Goal: Complete application form: Complete application form

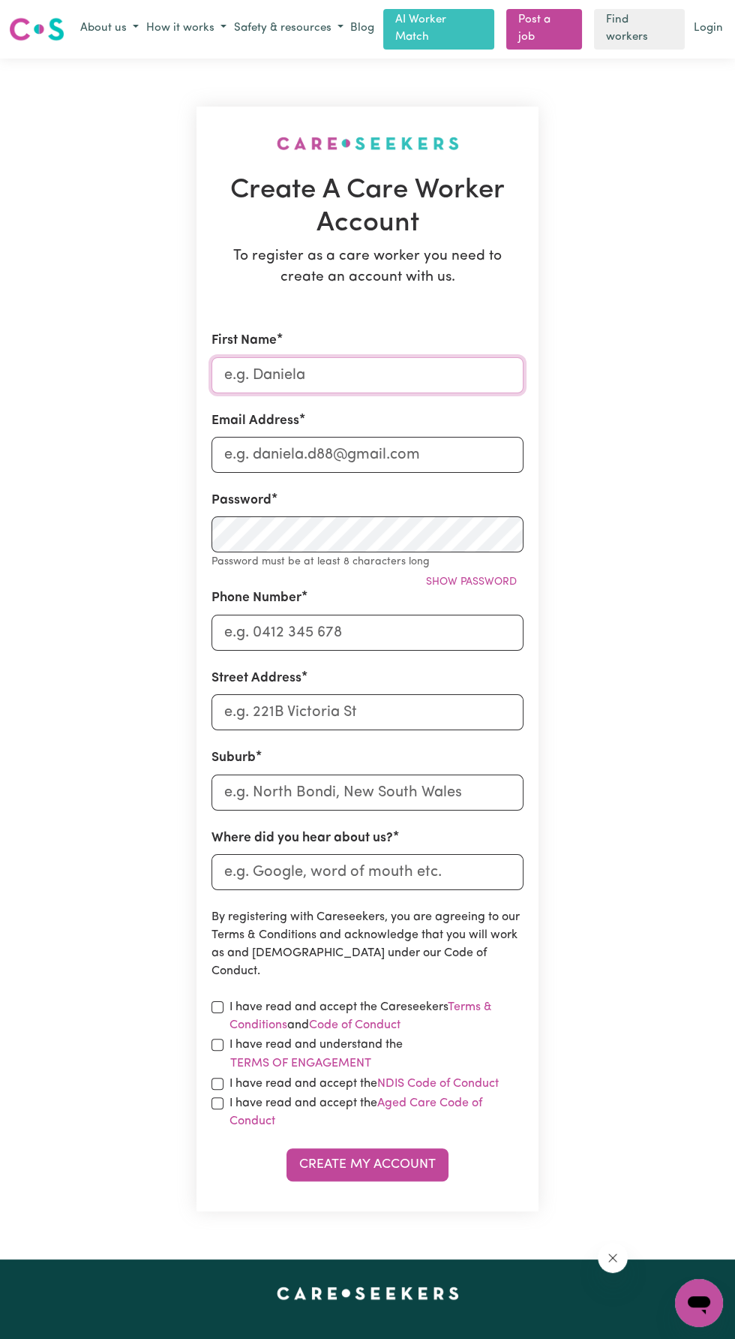
click at [326, 373] on input "First Name" at bounding box center [368, 375] width 312 height 36
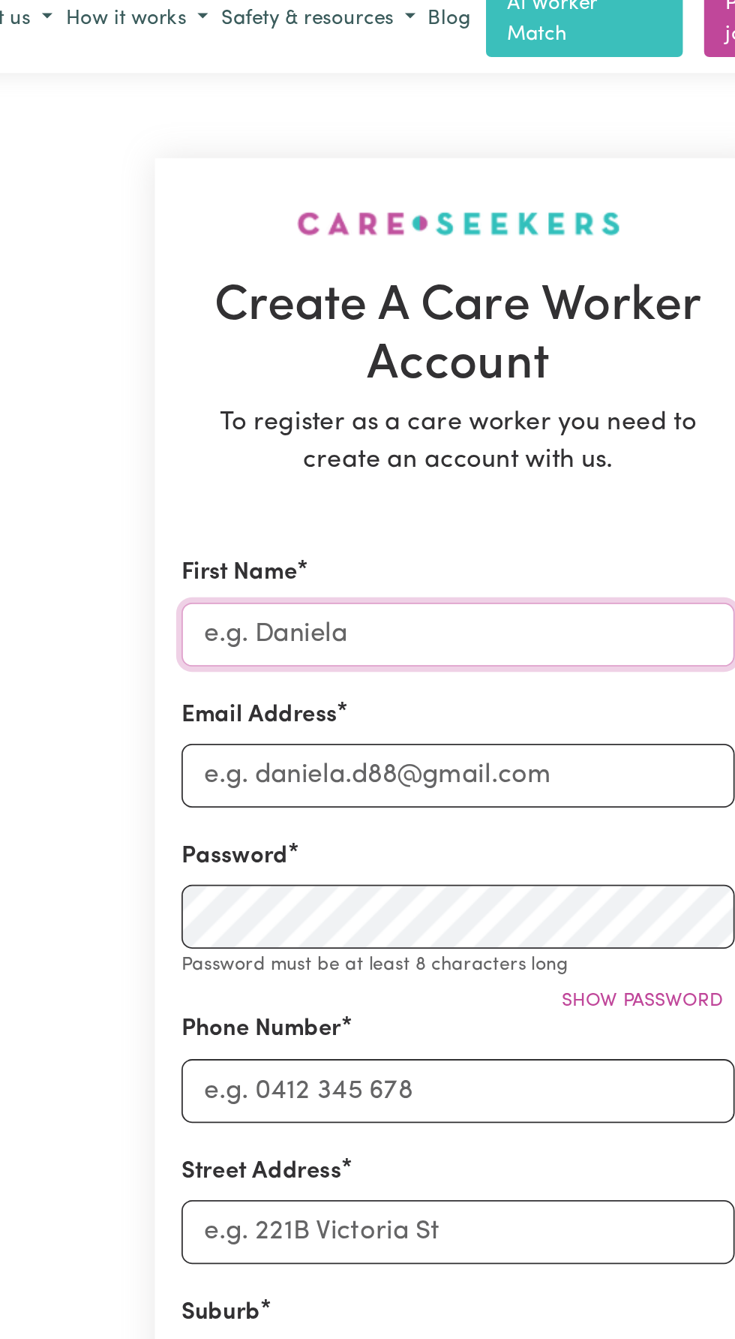
type input "sylver"
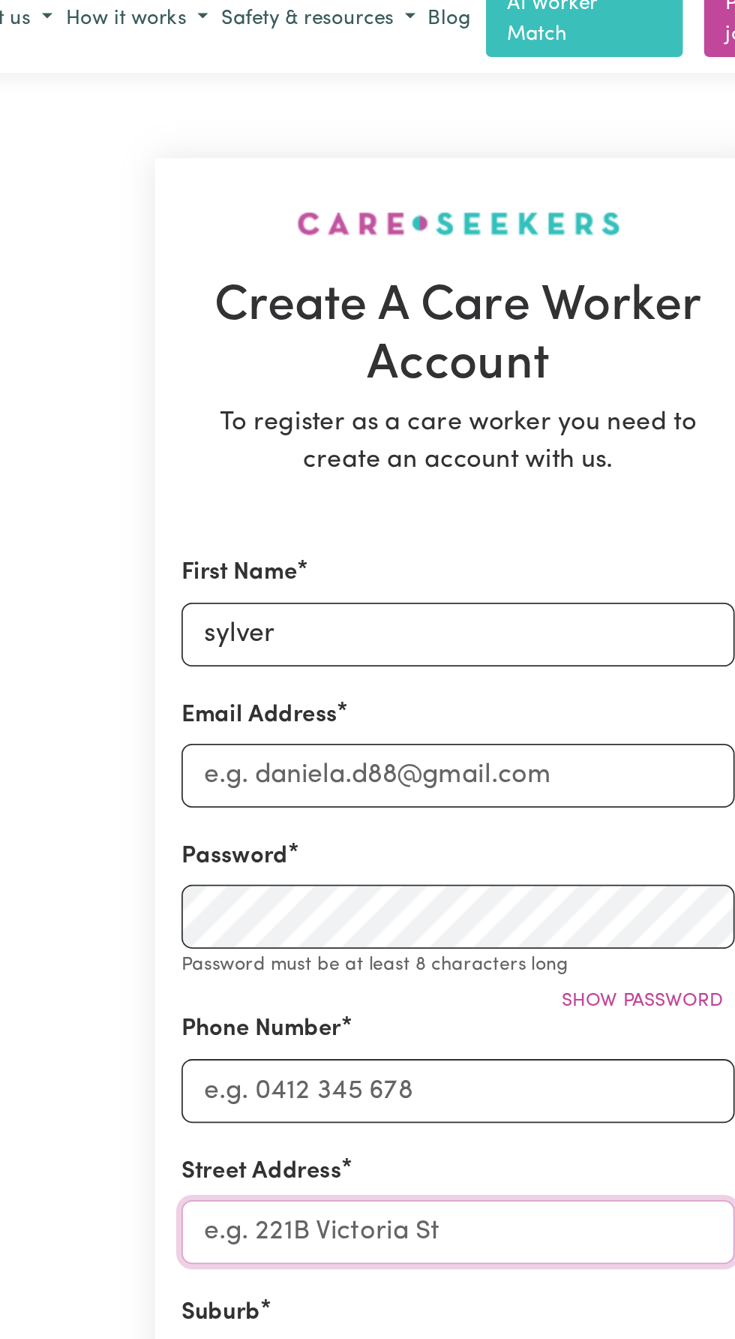
type input "[STREET_ADDRESS]"
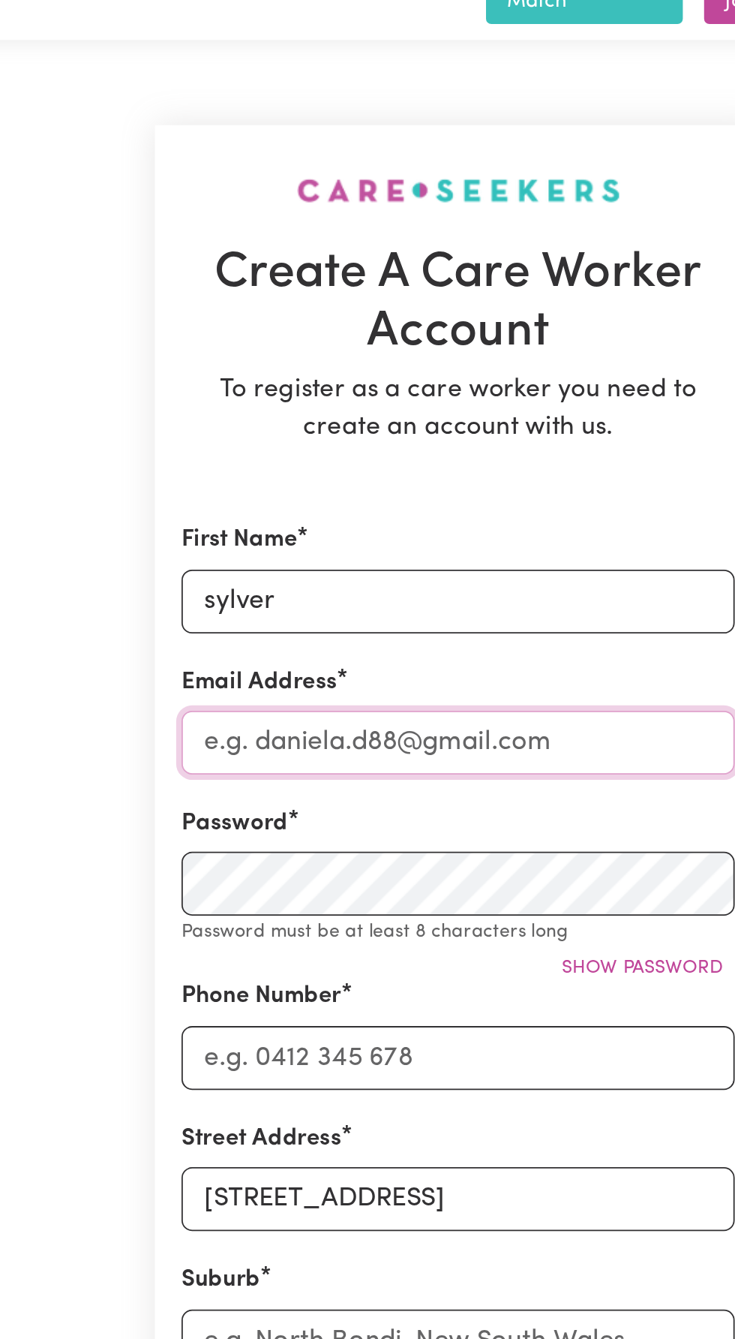
click at [254, 441] on input "Email Address" at bounding box center [368, 455] width 312 height 36
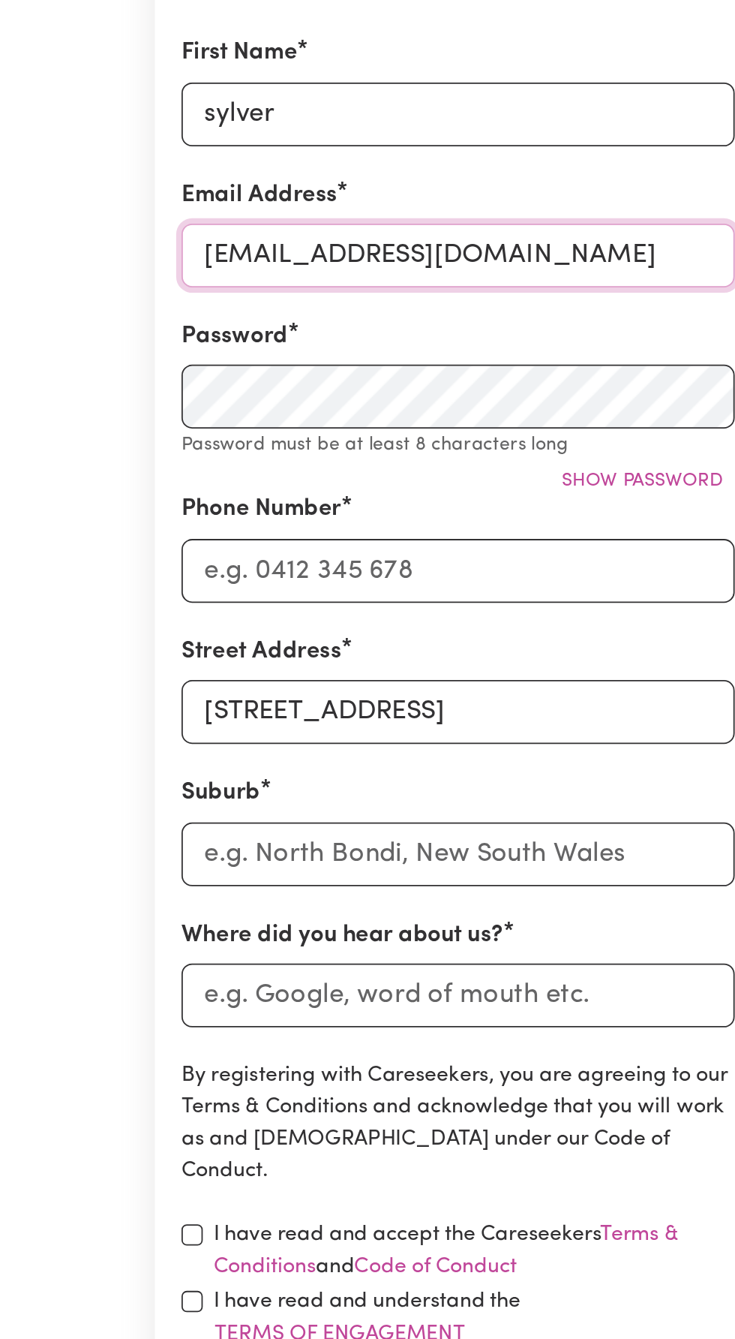
type input "[EMAIL_ADDRESS][DOMAIN_NAME]"
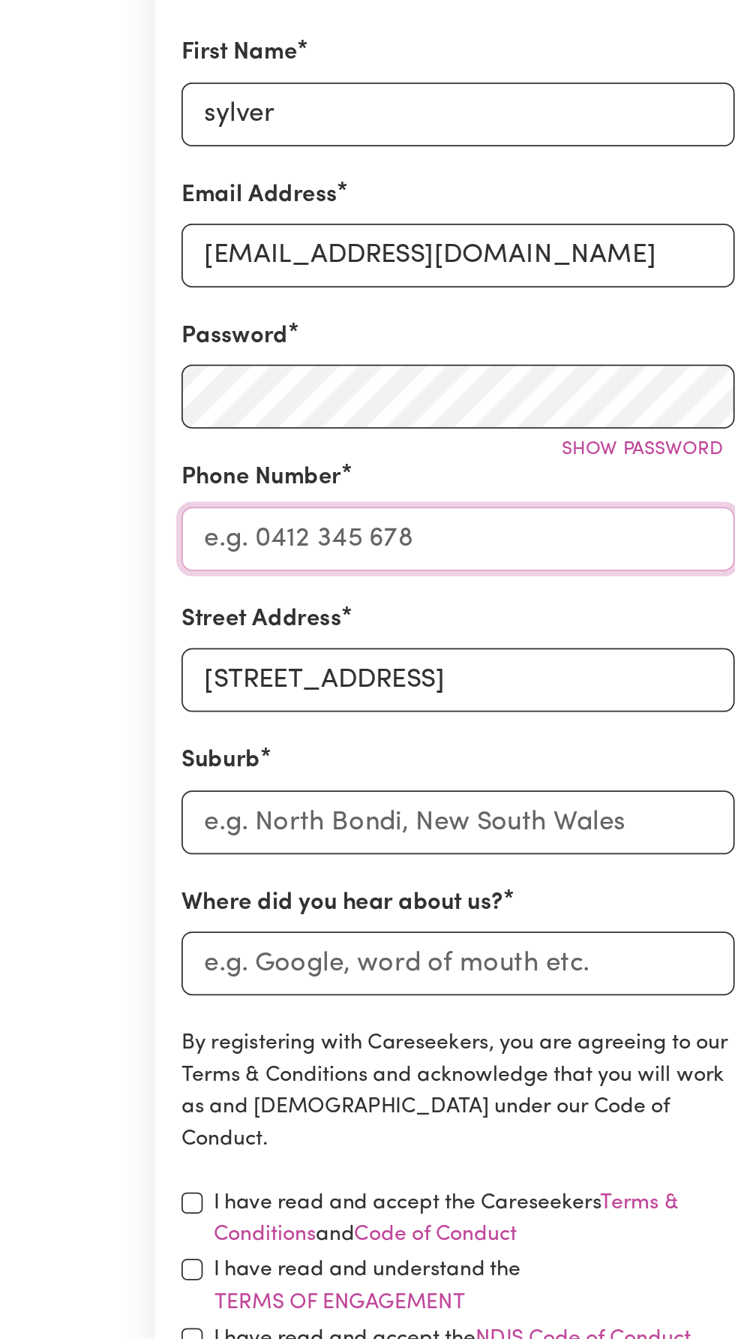
click at [290, 603] on input "Phone Number" at bounding box center [368, 615] width 312 height 36
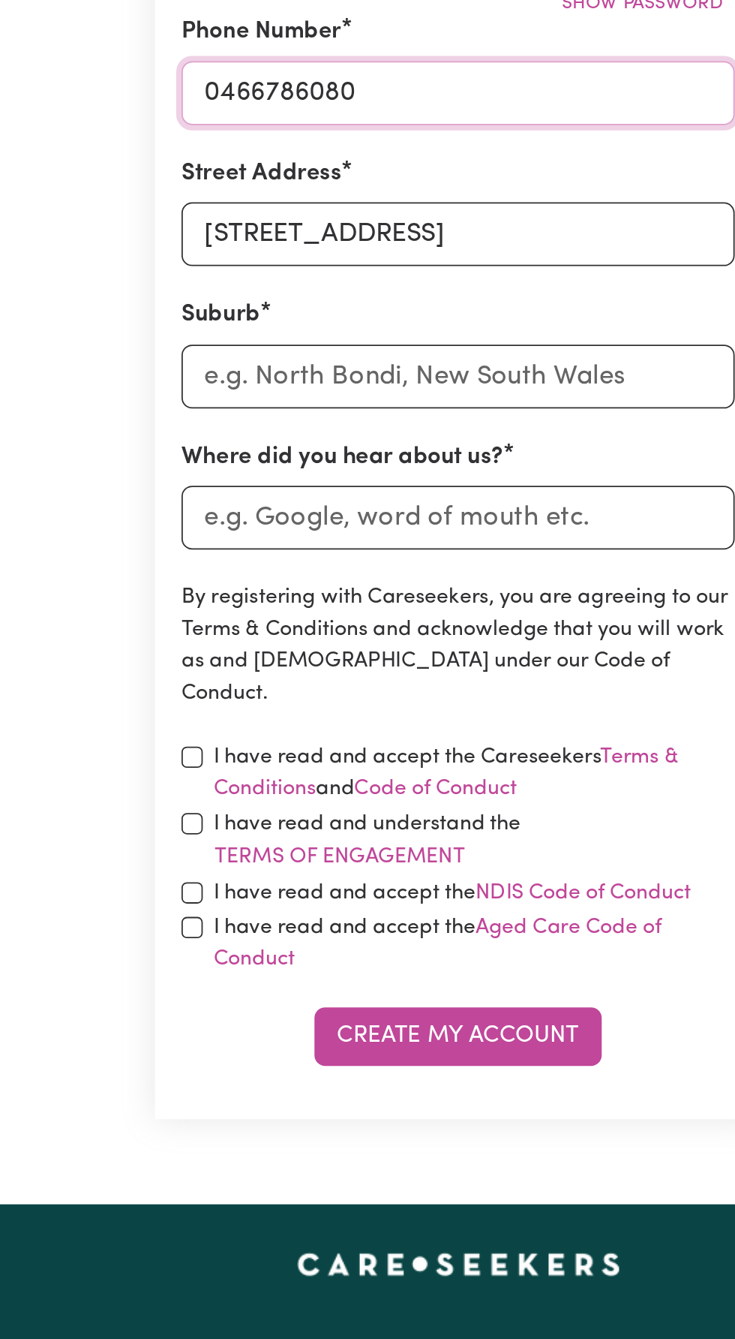
type input "0466786080"
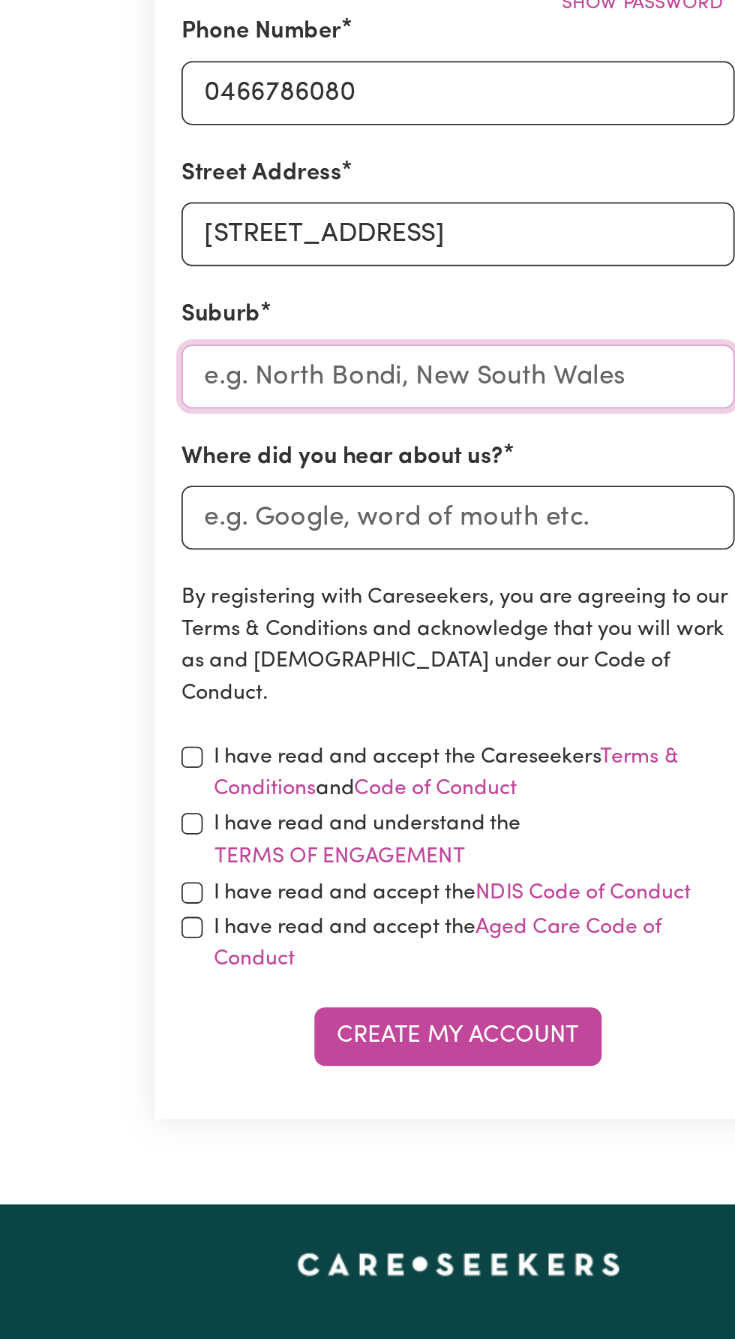
click at [302, 769] on input "text" at bounding box center [368, 774] width 312 height 36
type input "[PERSON_NAME]"
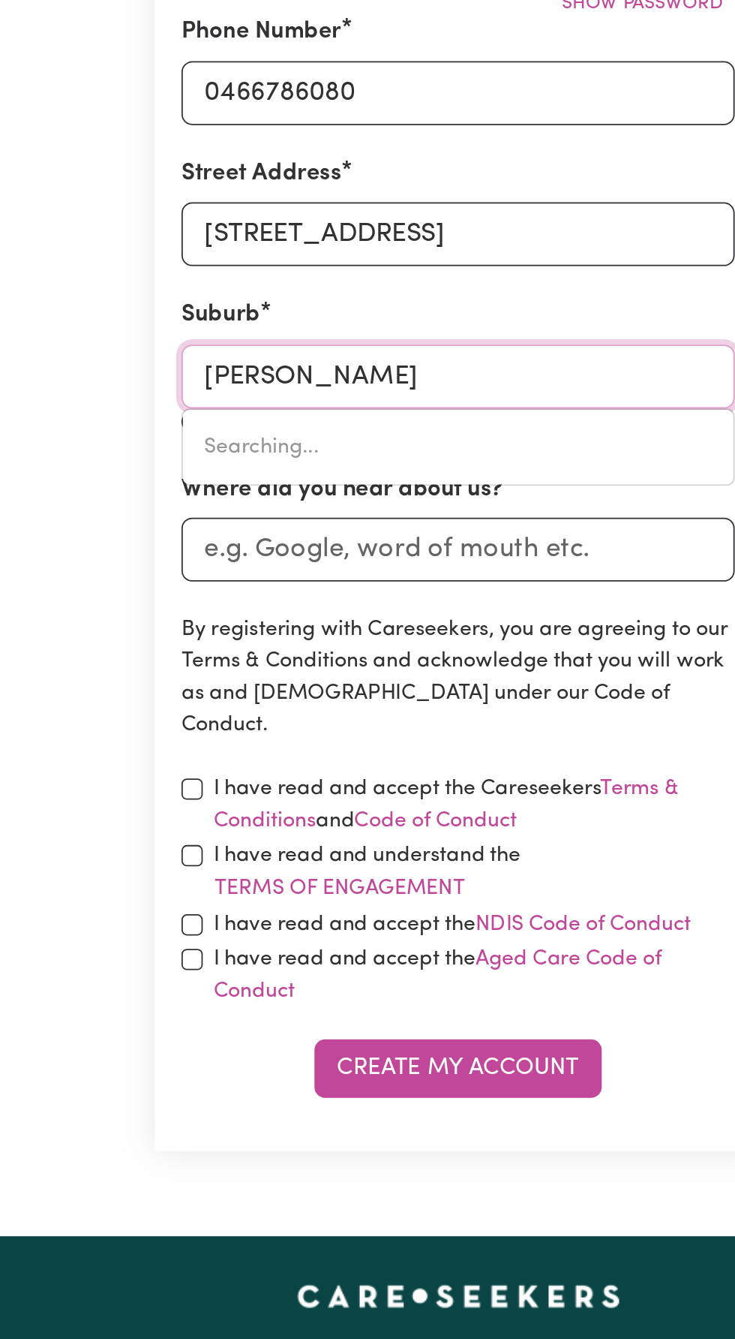
type input "MelALEUCA, [GEOGRAPHIC_DATA], 6079"
type input "Melt"
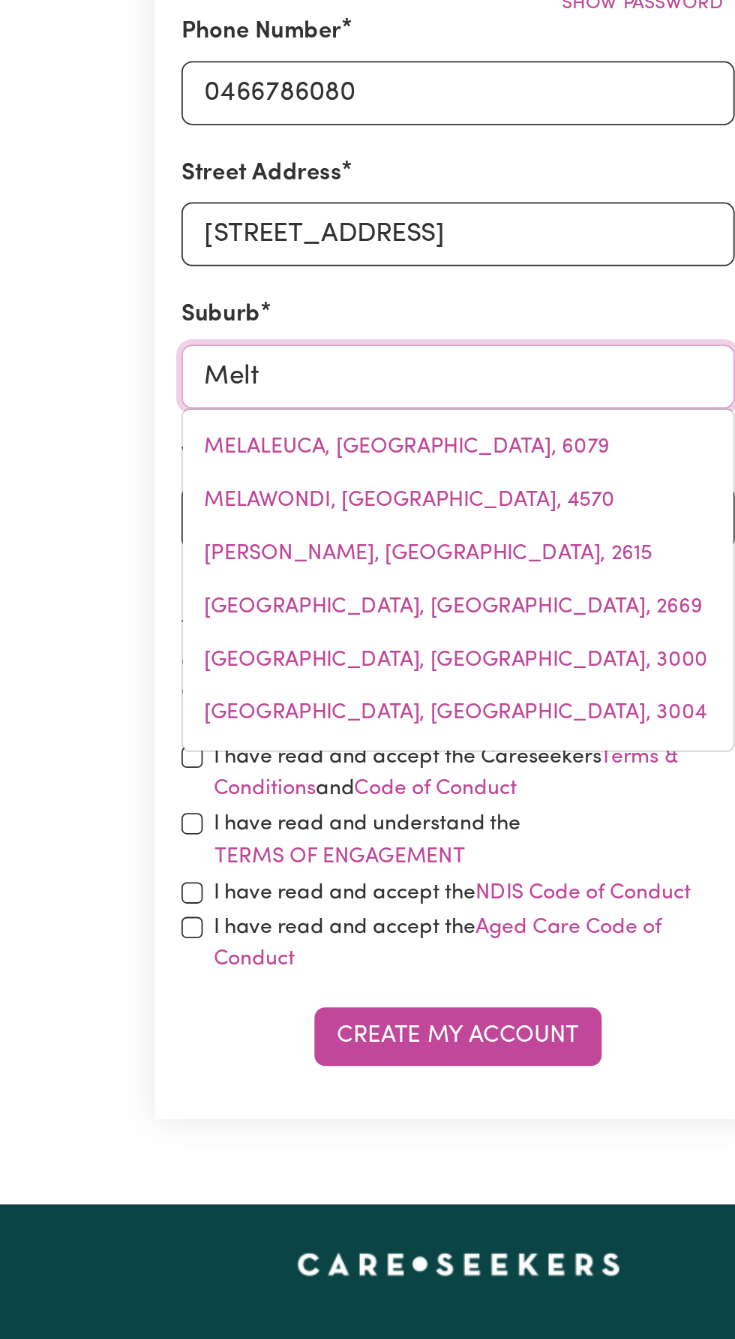
type input "[PERSON_NAME], [GEOGRAPHIC_DATA], 5552"
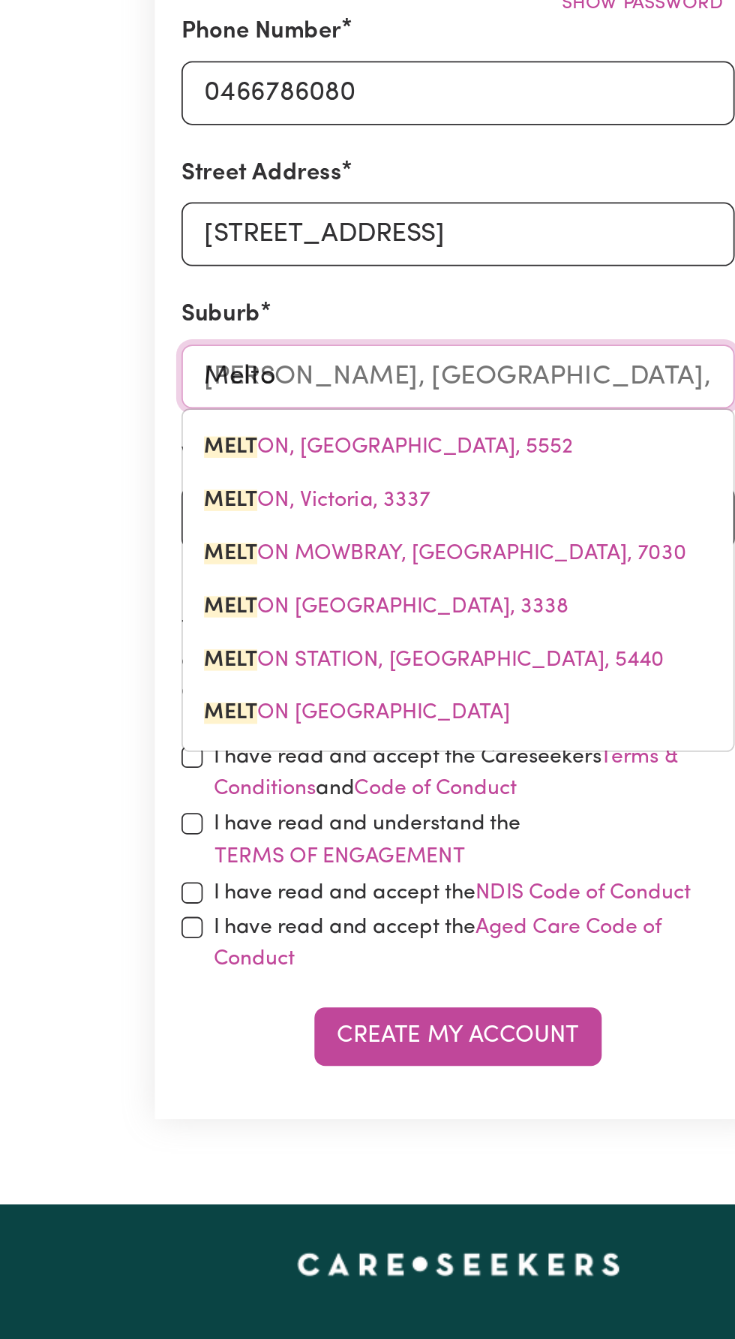
type input "Melto"
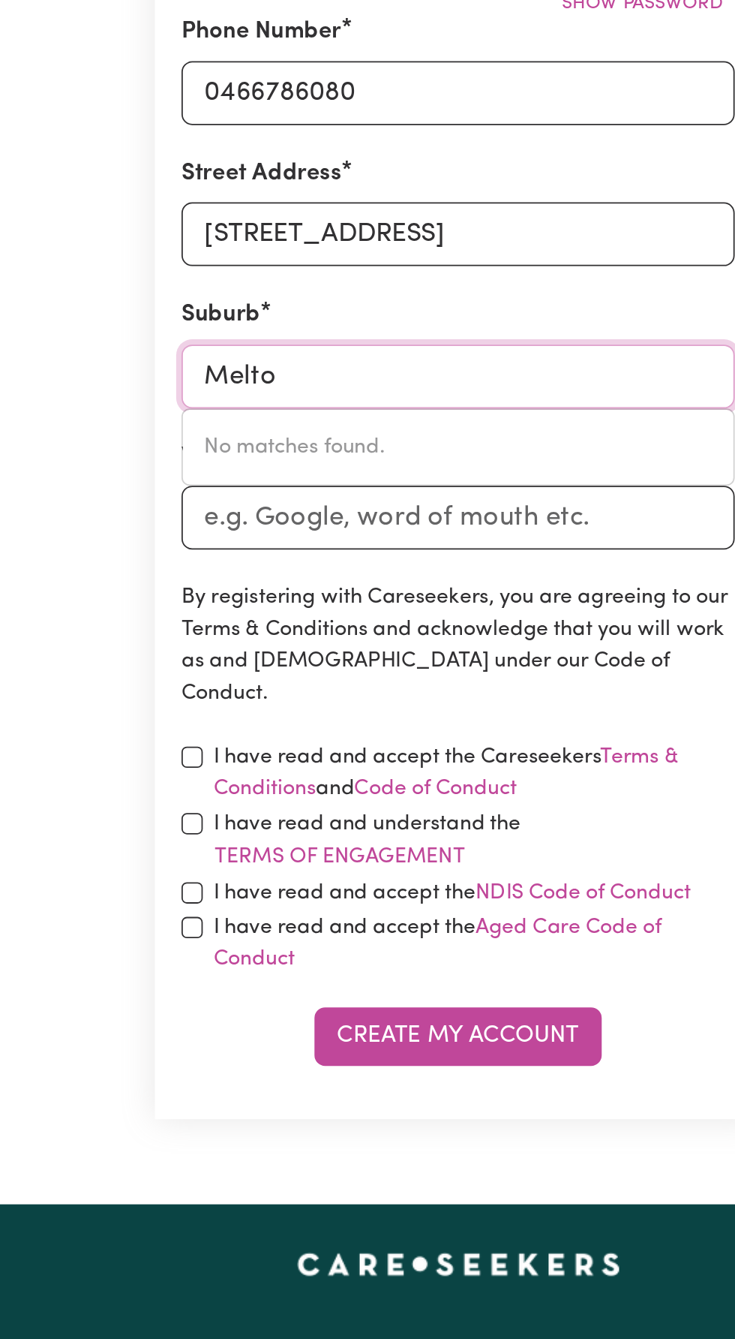
type input "Melto"
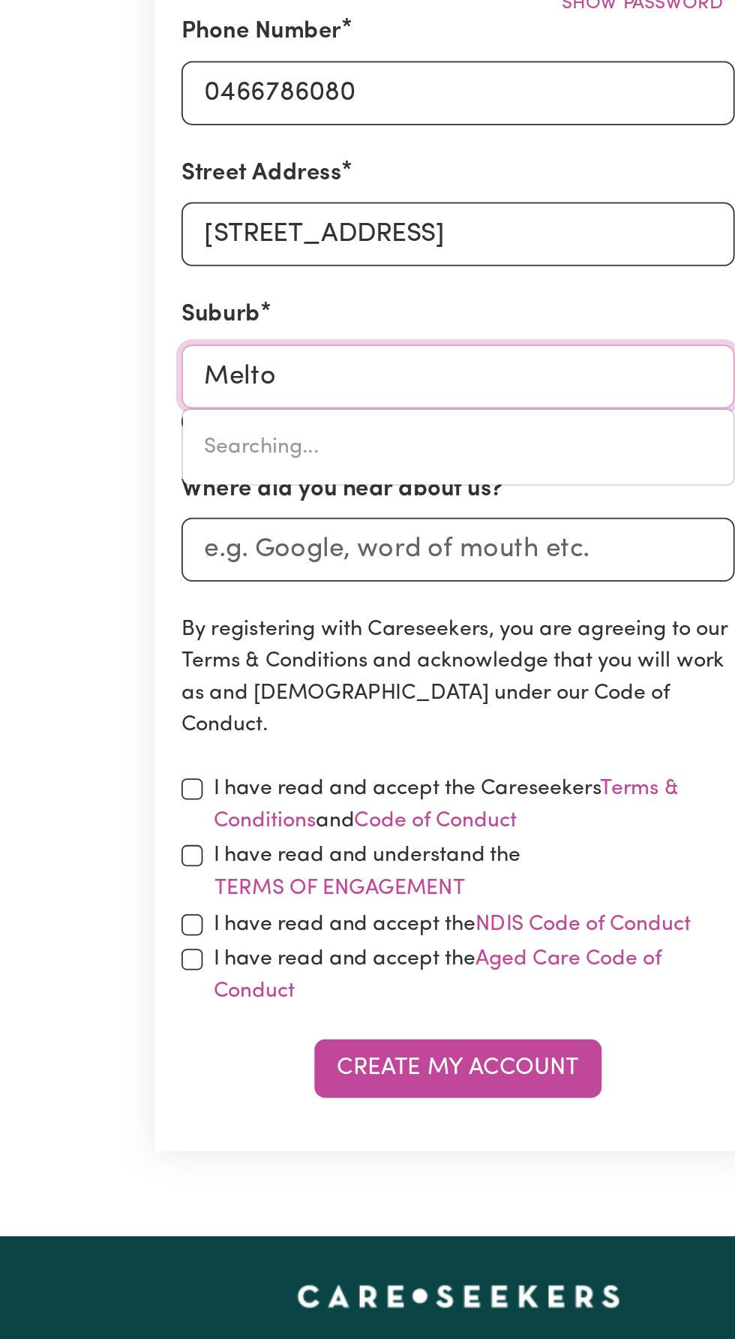
type input "[PERSON_NAME], [GEOGRAPHIC_DATA], 5552"
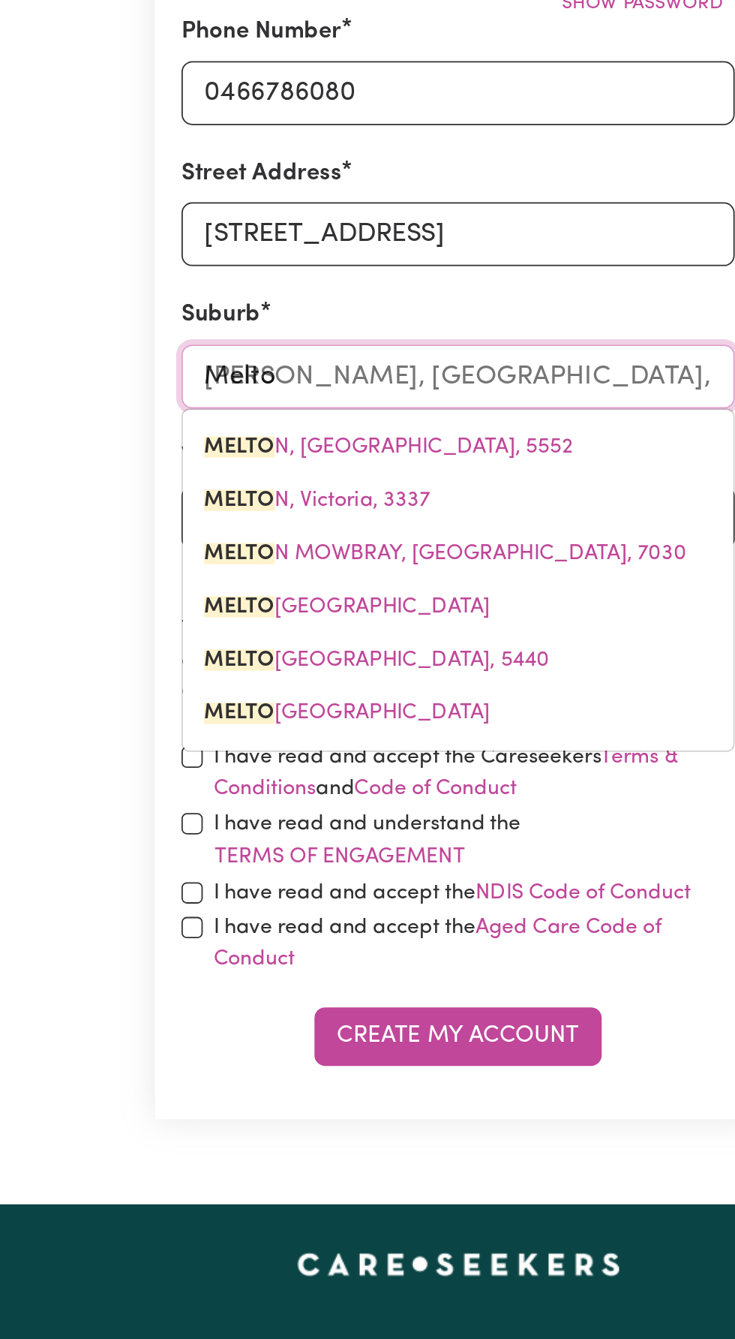
type input "[PERSON_NAME]"
type input "[GEOGRAPHIC_DATA], [GEOGRAPHIC_DATA], 5552"
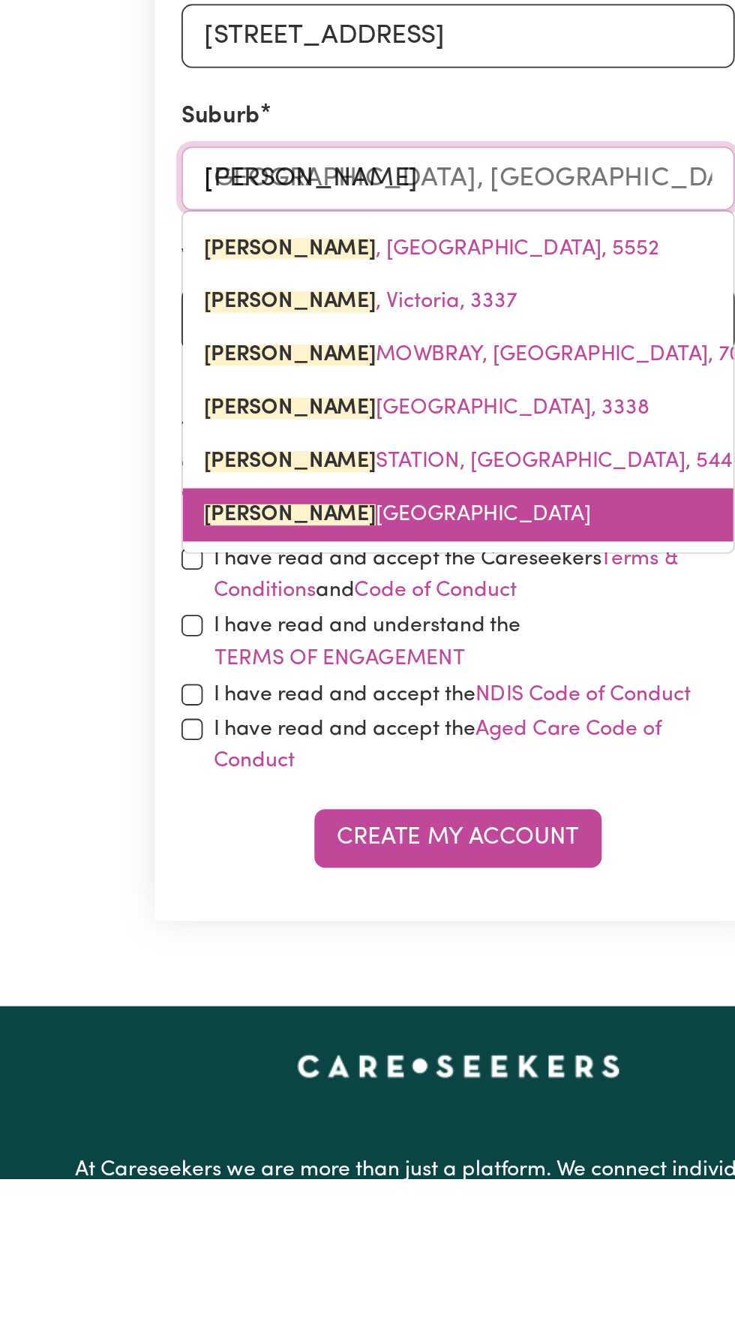
click at [290, 958] on span "[PERSON_NAME][GEOGRAPHIC_DATA][PERSON_NAME]" at bounding box center [333, 964] width 218 height 12
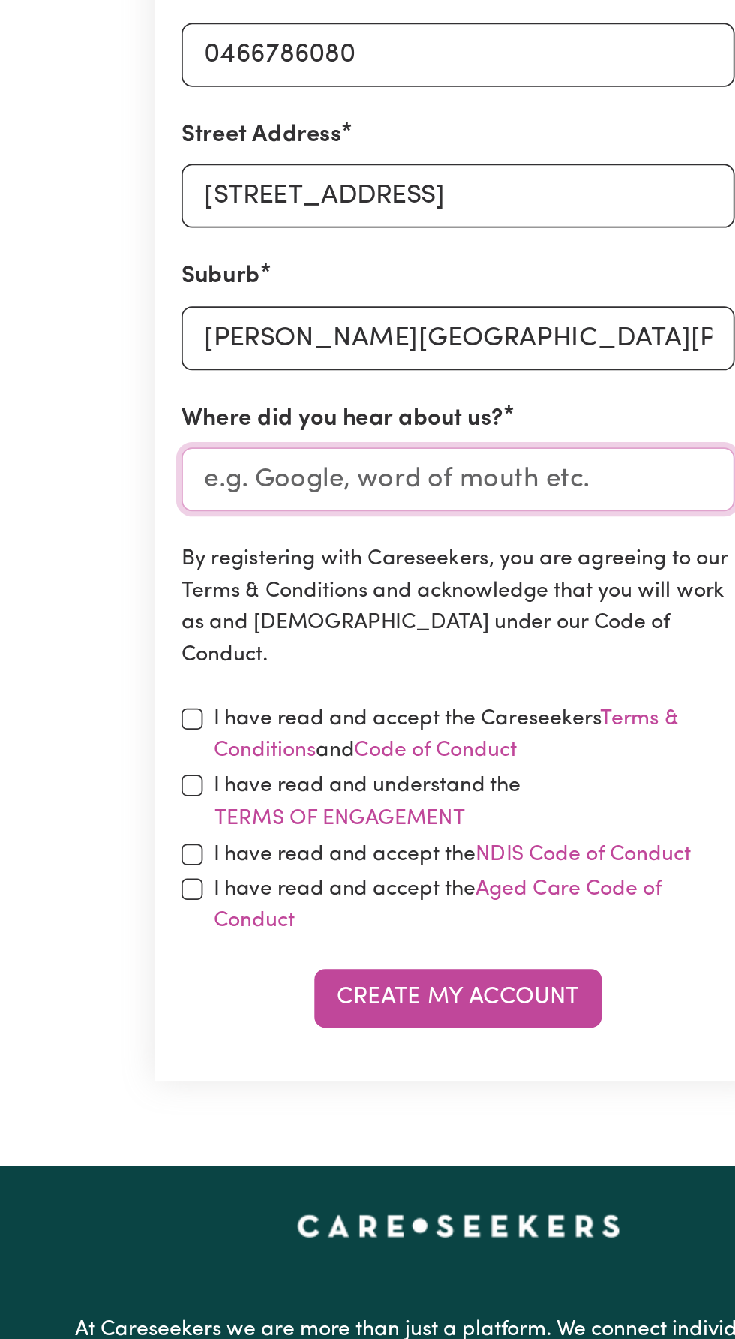
click at [283, 842] on input "Where did you hear about us?" at bounding box center [368, 854] width 312 height 36
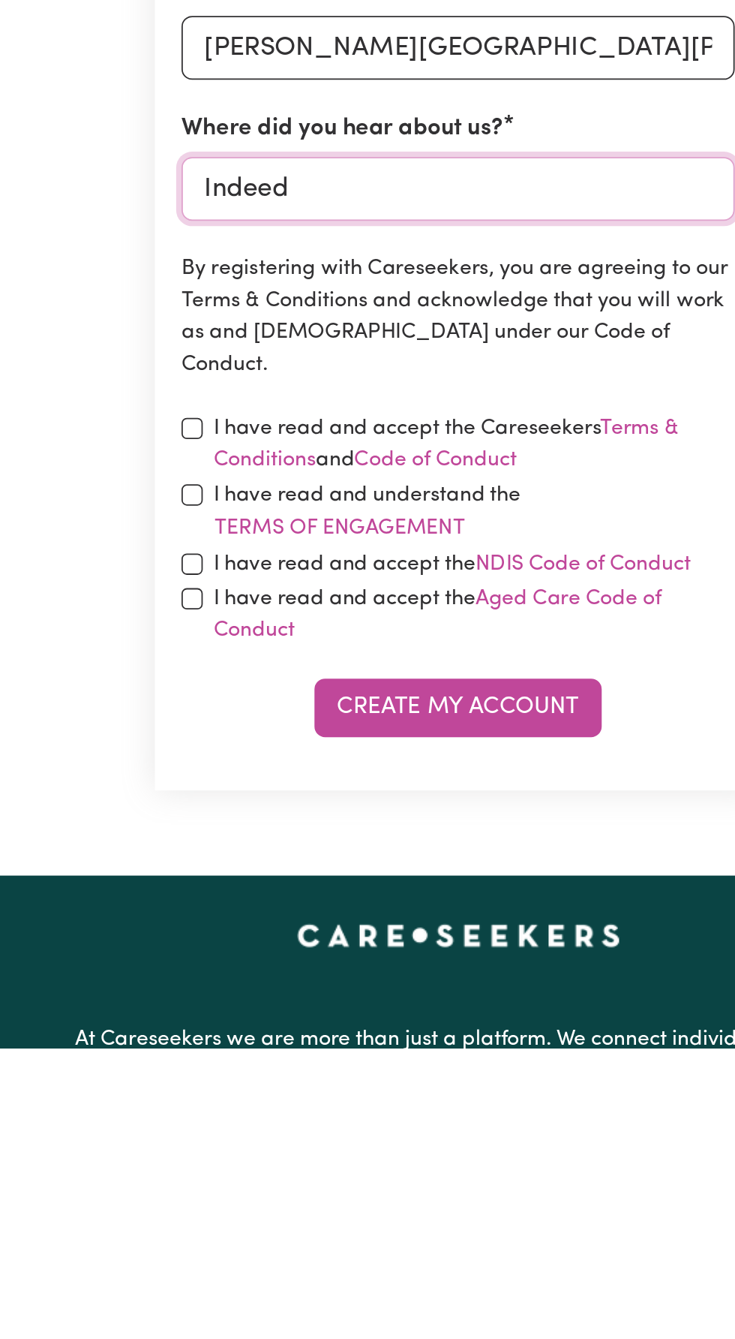
type input "Indeed"
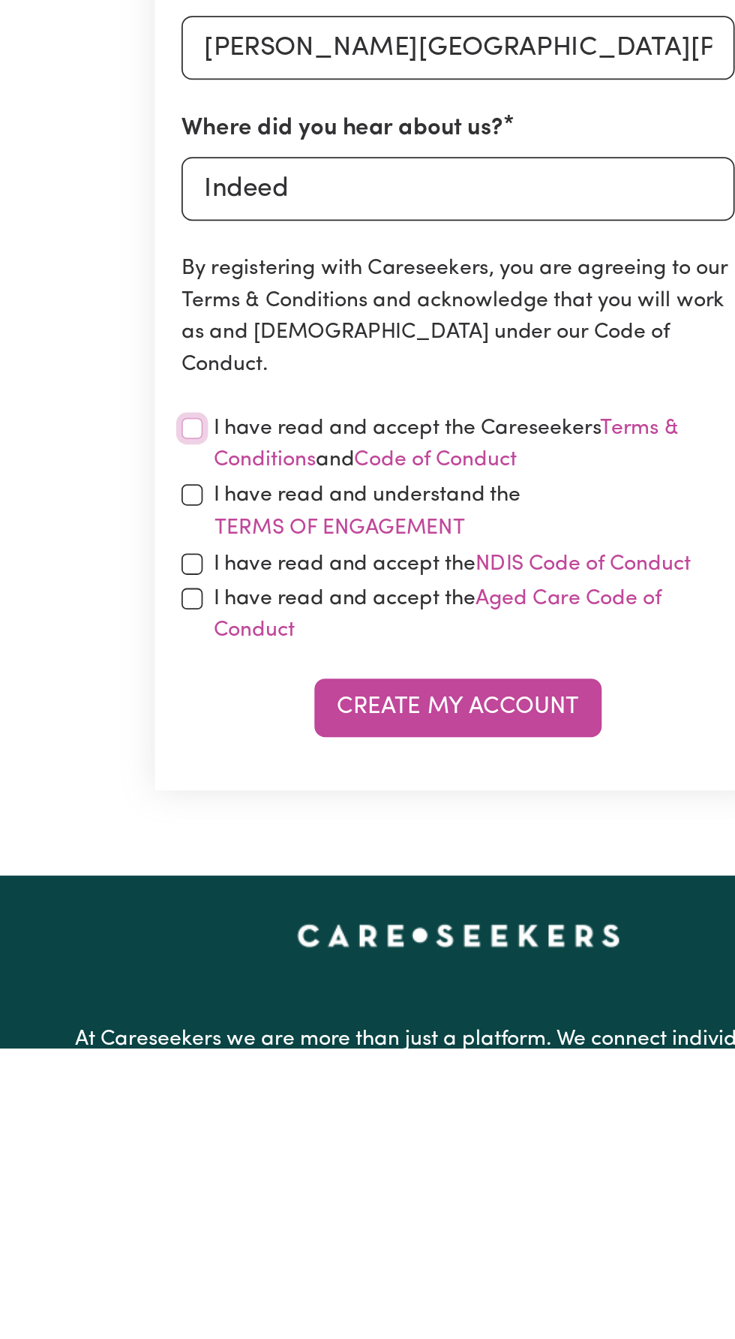
click at [217, 986] on input "checkbox" at bounding box center [218, 989] width 12 height 12
checkbox input "true"
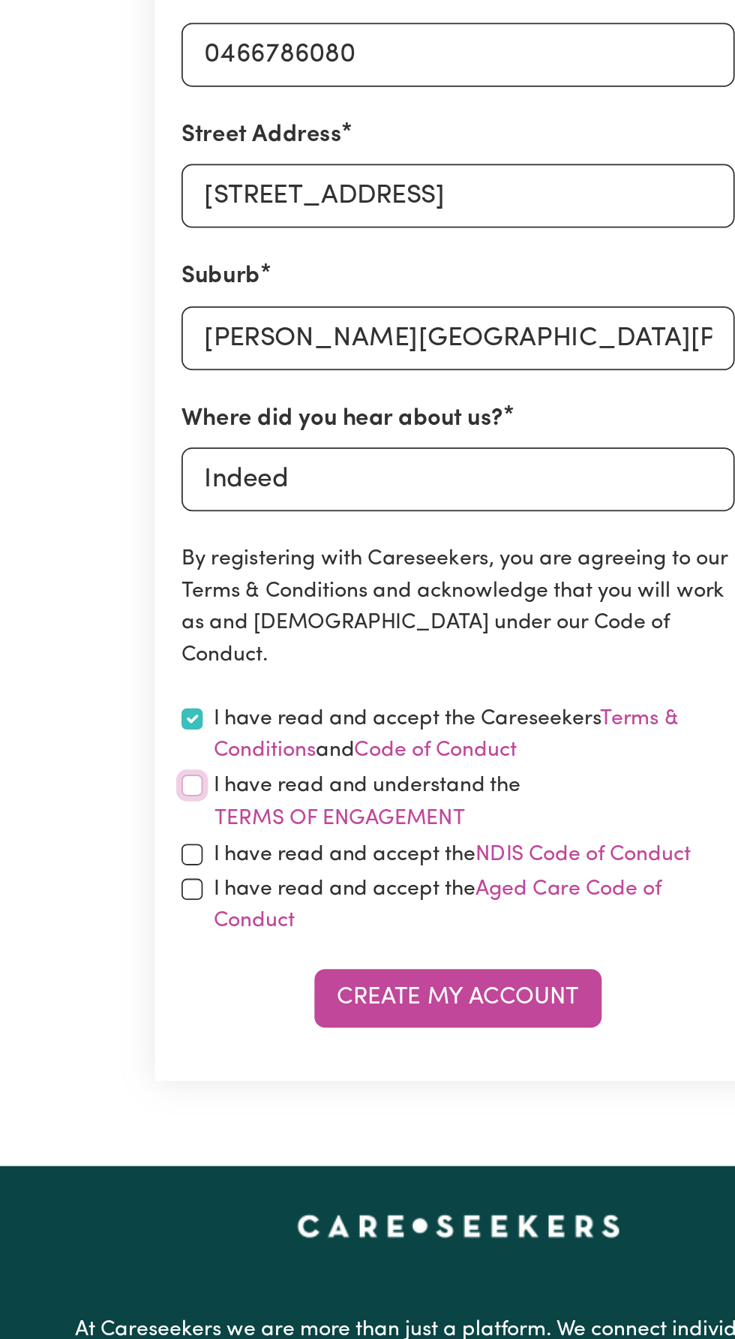
click at [220, 1021] on input "checkbox" at bounding box center [218, 1026] width 12 height 12
checkbox input "true"
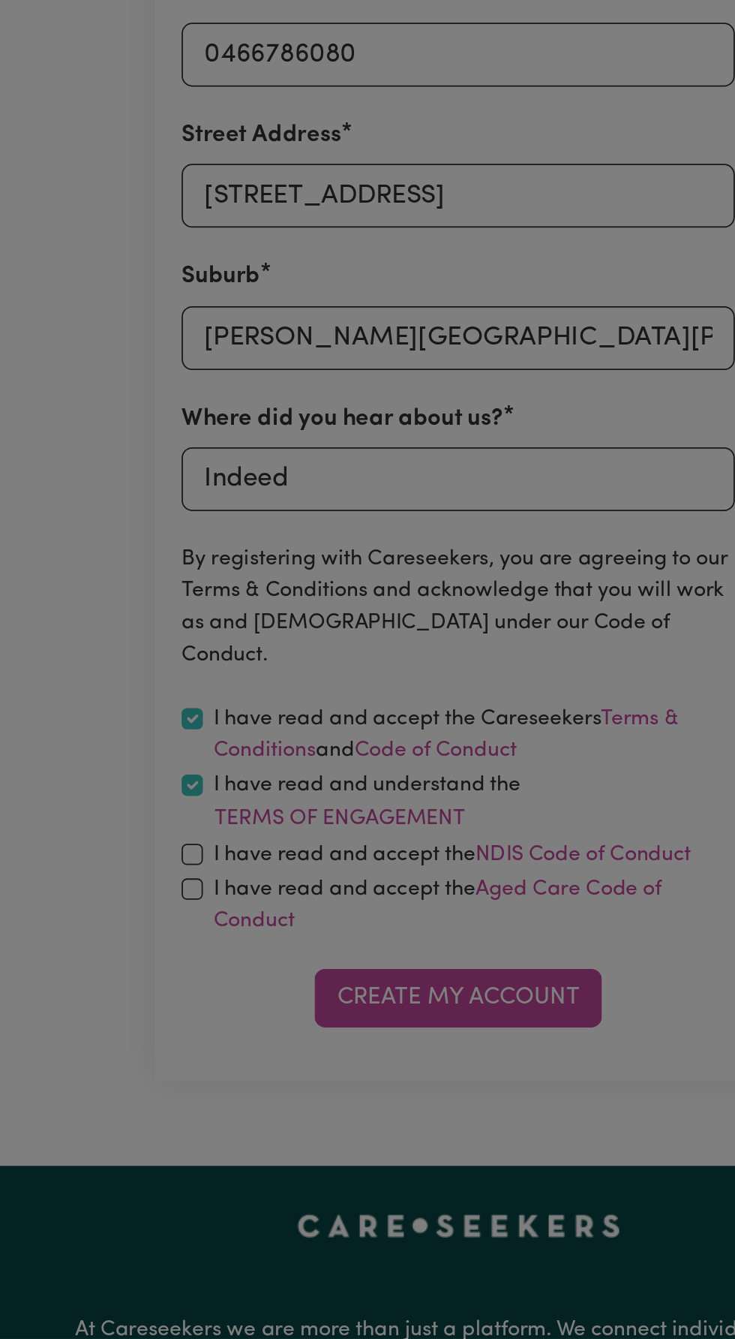
click at [224, 1062] on div "Become A Care Worker Please read the following before you register on the Cares…" at bounding box center [367, 669] width 735 height 1339
click at [231, 1078] on div "Become A Care Worker Please read the following before you register on the Cares…" at bounding box center [367, 669] width 735 height 1339
click at [223, 1057] on div "Become A Care Worker Please read the following before you register on the Cares…" at bounding box center [367, 669] width 735 height 1339
click at [221, 1059] on div "Become A Care Worker Please read the following before you register on the Cares…" at bounding box center [367, 669] width 735 height 1339
click at [230, 1065] on div "Become A Care Worker Please read the following before you register on the Cares…" at bounding box center [367, 669] width 735 height 1339
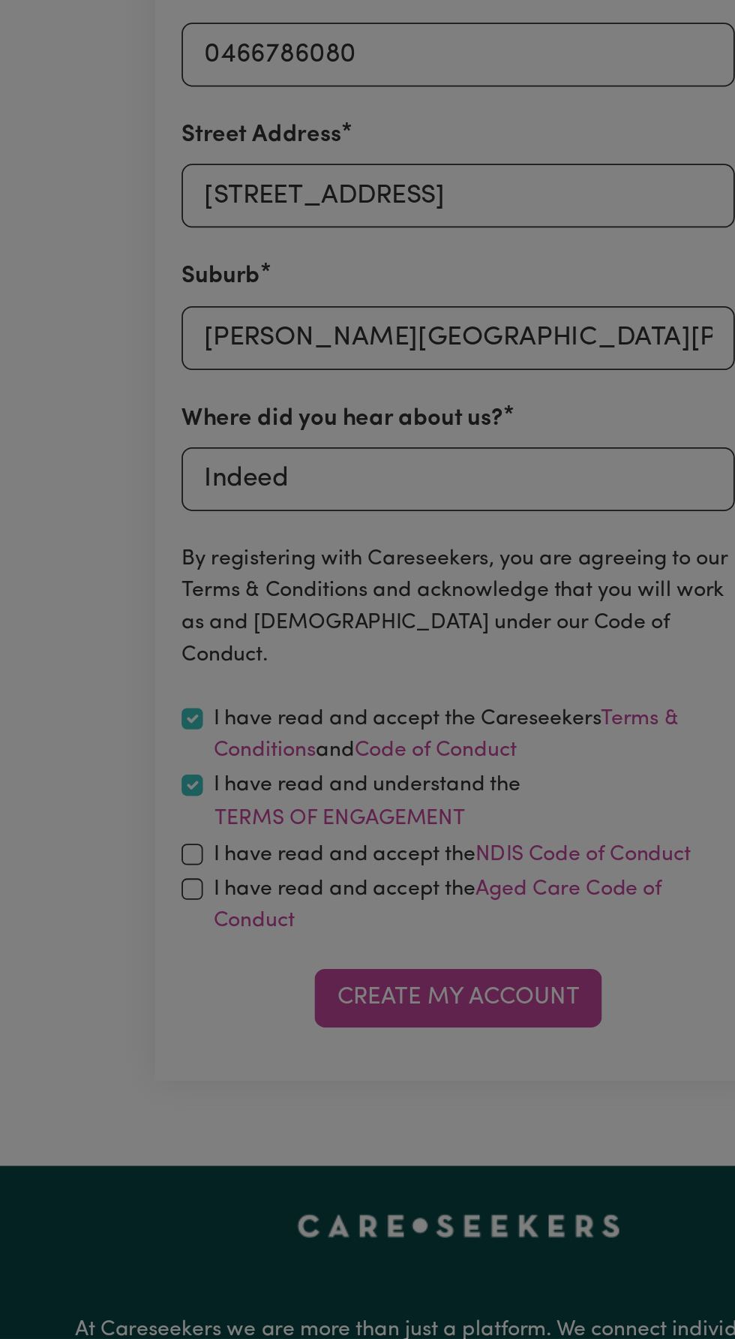
click at [235, 1080] on div "Become A Care Worker Please read the following before you register on the Cares…" at bounding box center [367, 669] width 735 height 1339
click at [223, 1063] on div "Become A Care Worker Please read the following before you register on the Cares…" at bounding box center [367, 669] width 735 height 1339
click at [228, 1111] on div "Become A Care Worker Please read the following before you register on the Cares…" at bounding box center [367, 669] width 735 height 1339
click at [200, 1017] on div "Become A Care Worker Please read the following before you register on the Cares…" at bounding box center [367, 669] width 735 height 1339
click at [224, 983] on div "Become A Care Worker Please read the following before you register on the Cares…" at bounding box center [367, 669] width 735 height 1339
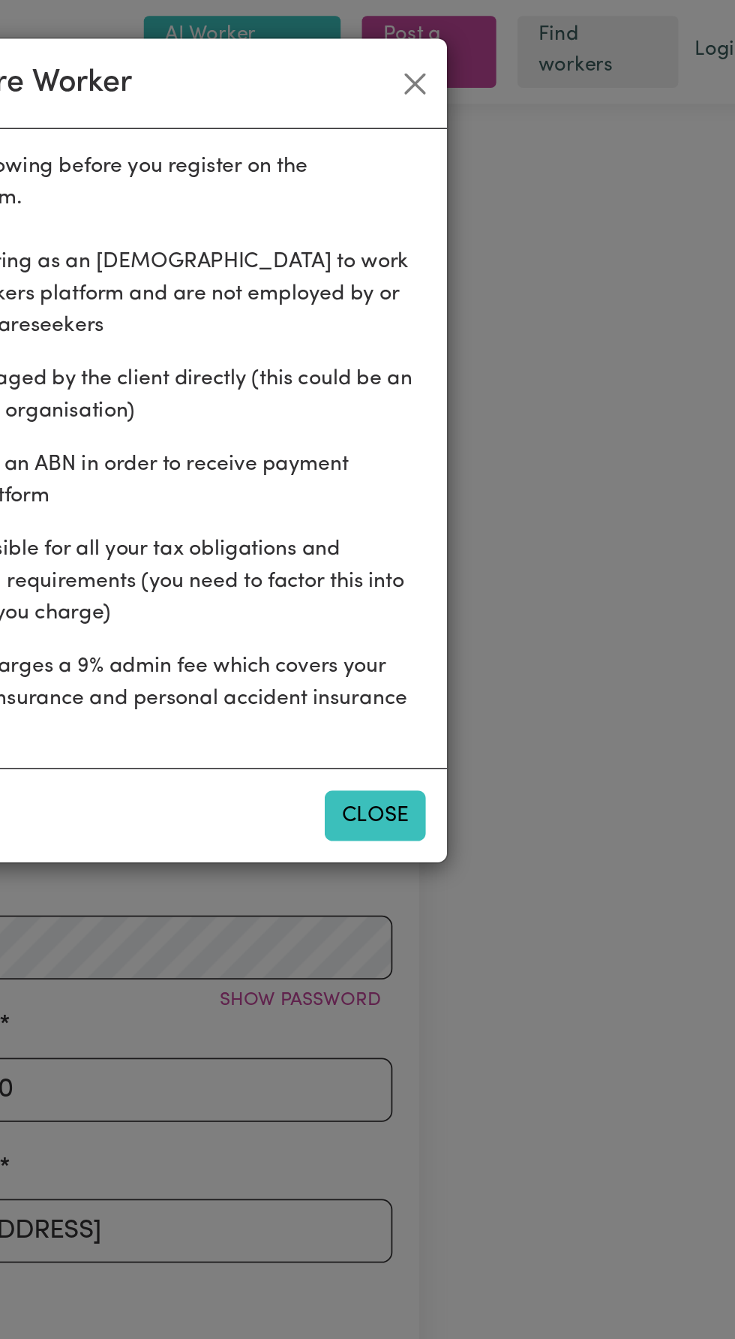
click at [507, 449] on button "Close" at bounding box center [513, 460] width 57 height 29
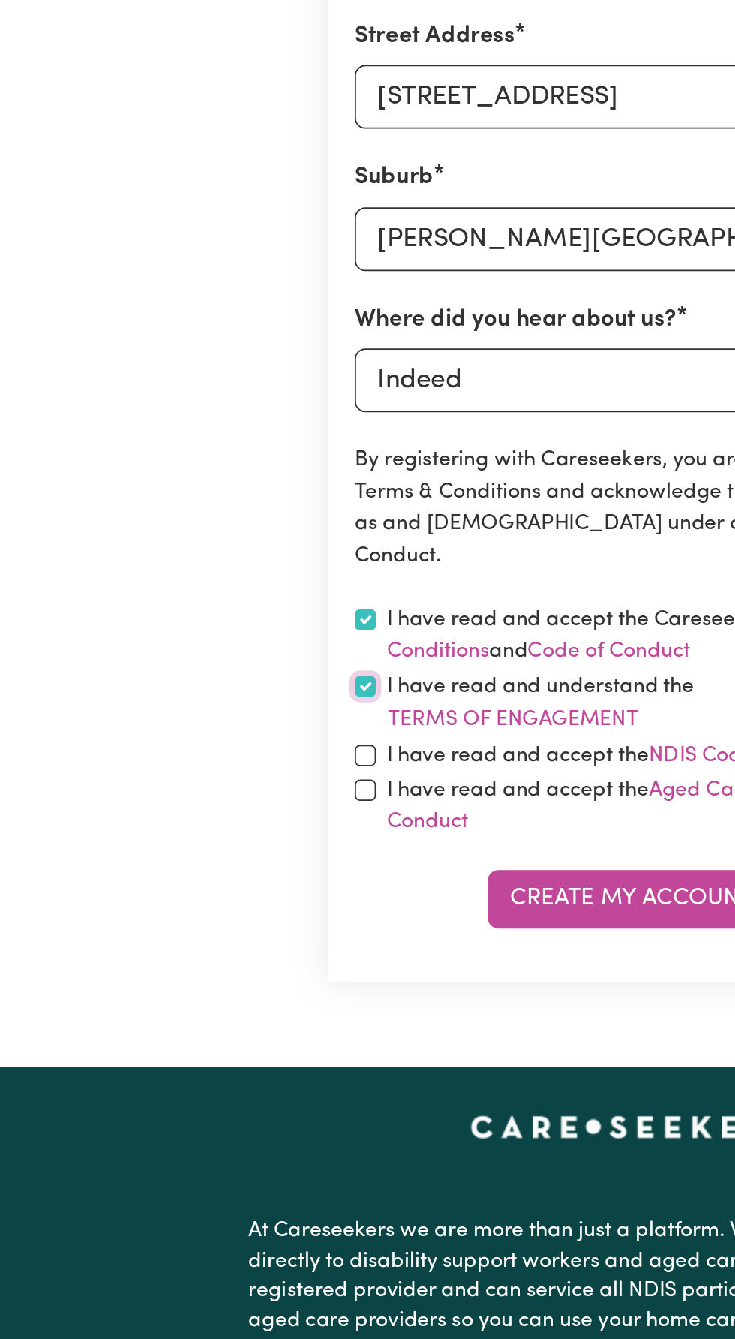
scroll to position [59, 0]
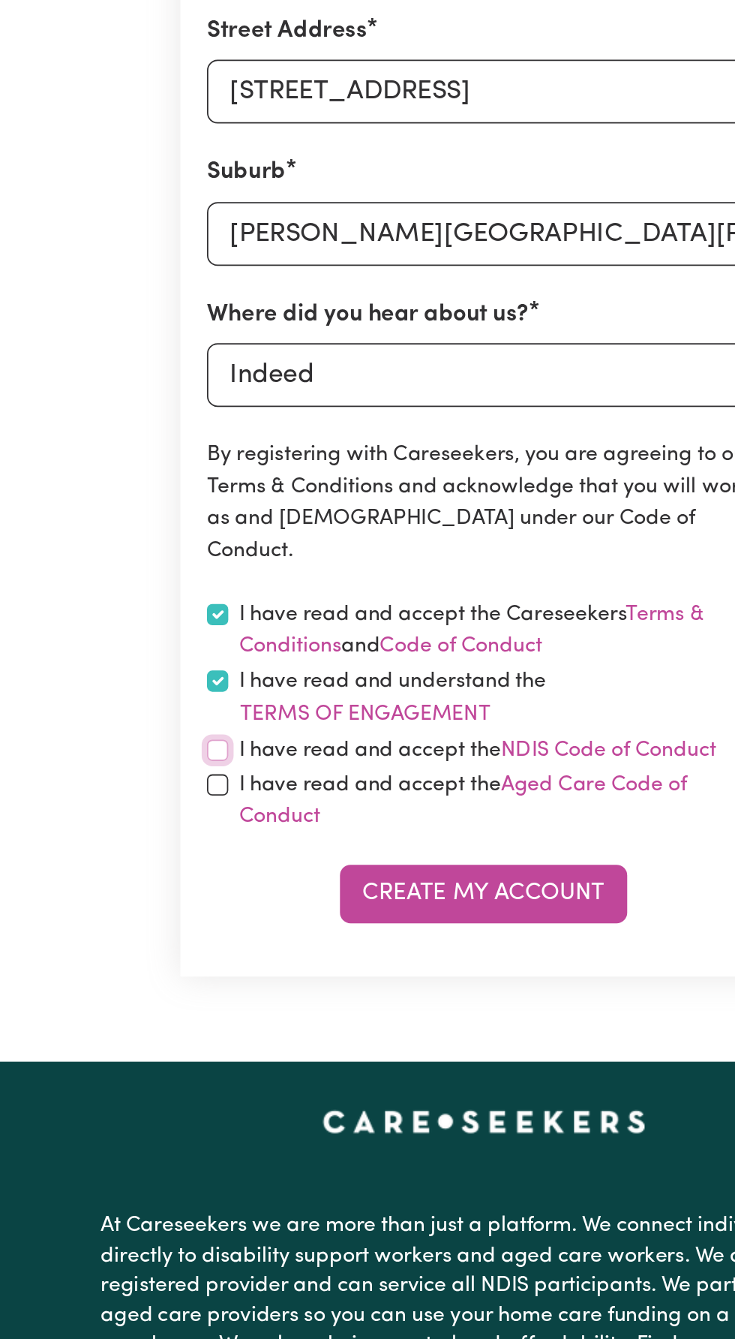
click at [218, 1001] on input "checkbox" at bounding box center [218, 1007] width 12 height 12
checkbox input "true"
click at [222, 1021] on input "checkbox" at bounding box center [218, 1026] width 12 height 12
checkbox input "true"
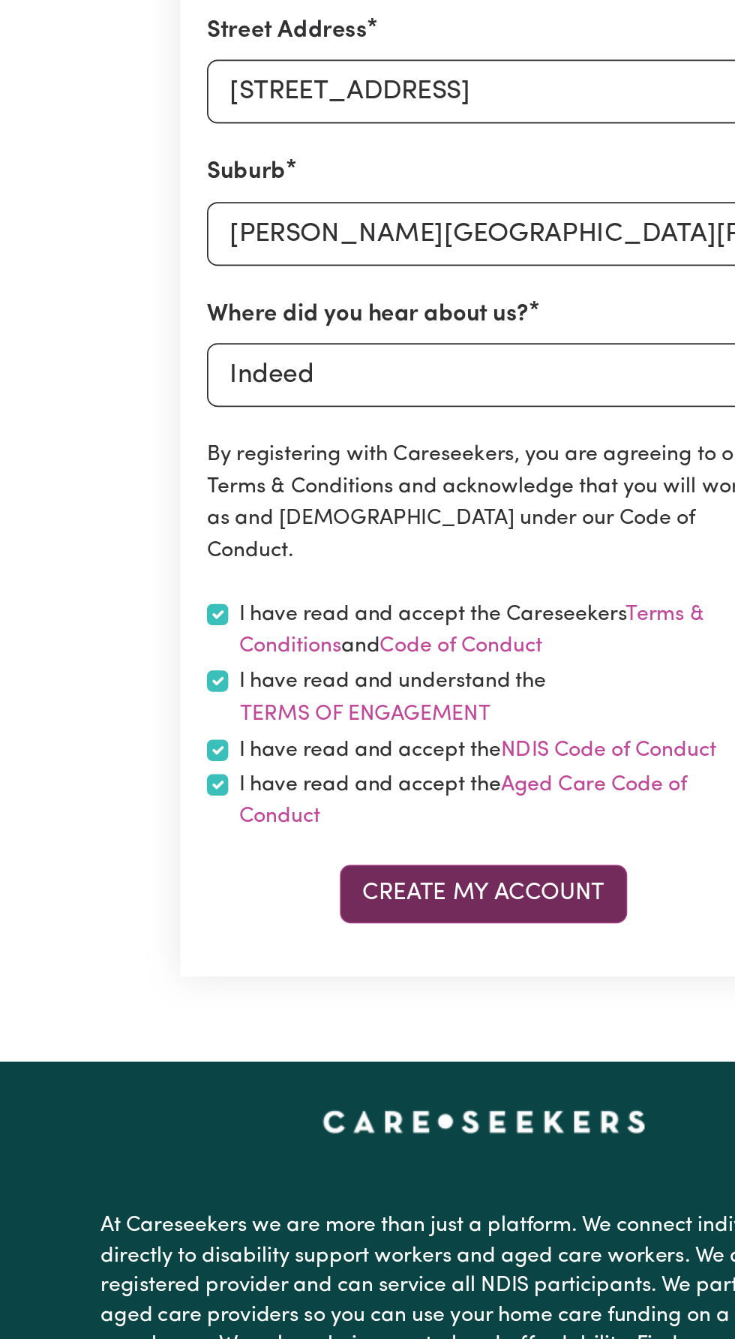
click at [353, 1087] on button "Create My Account" at bounding box center [368, 1087] width 162 height 33
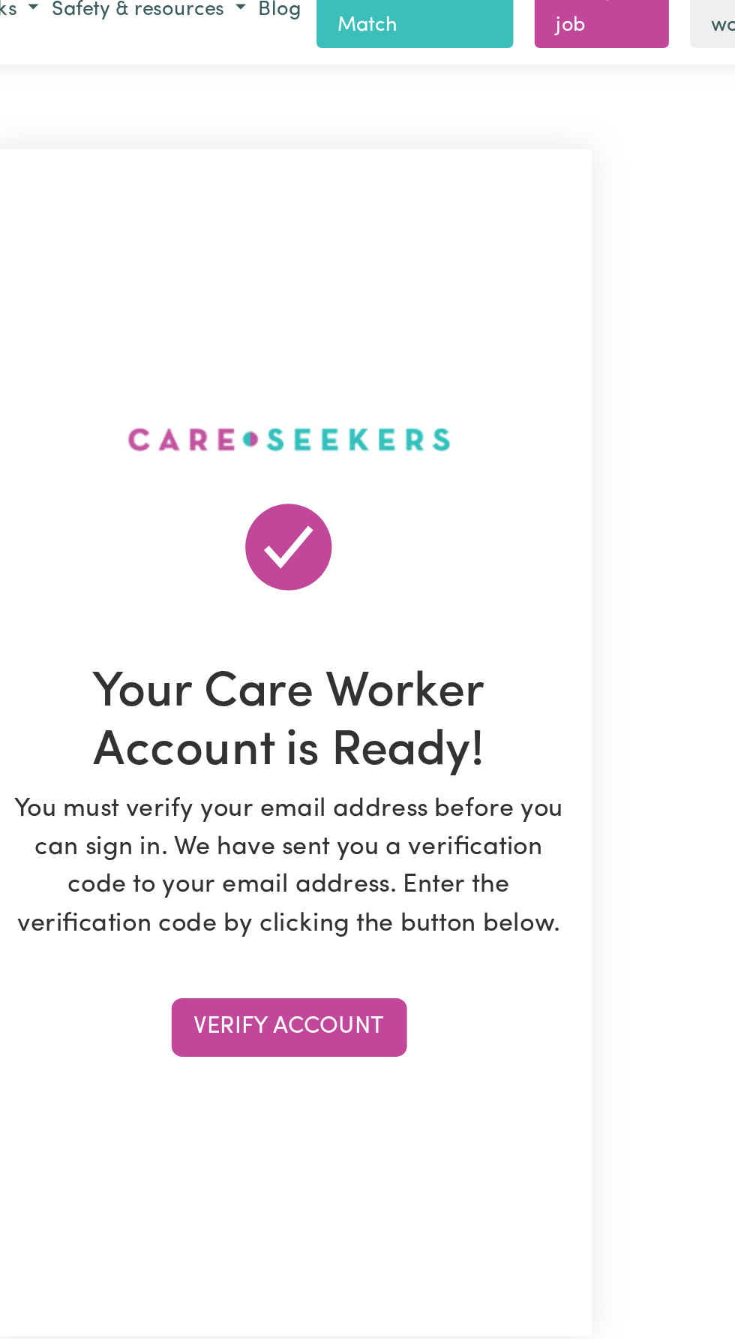
scroll to position [0, 0]
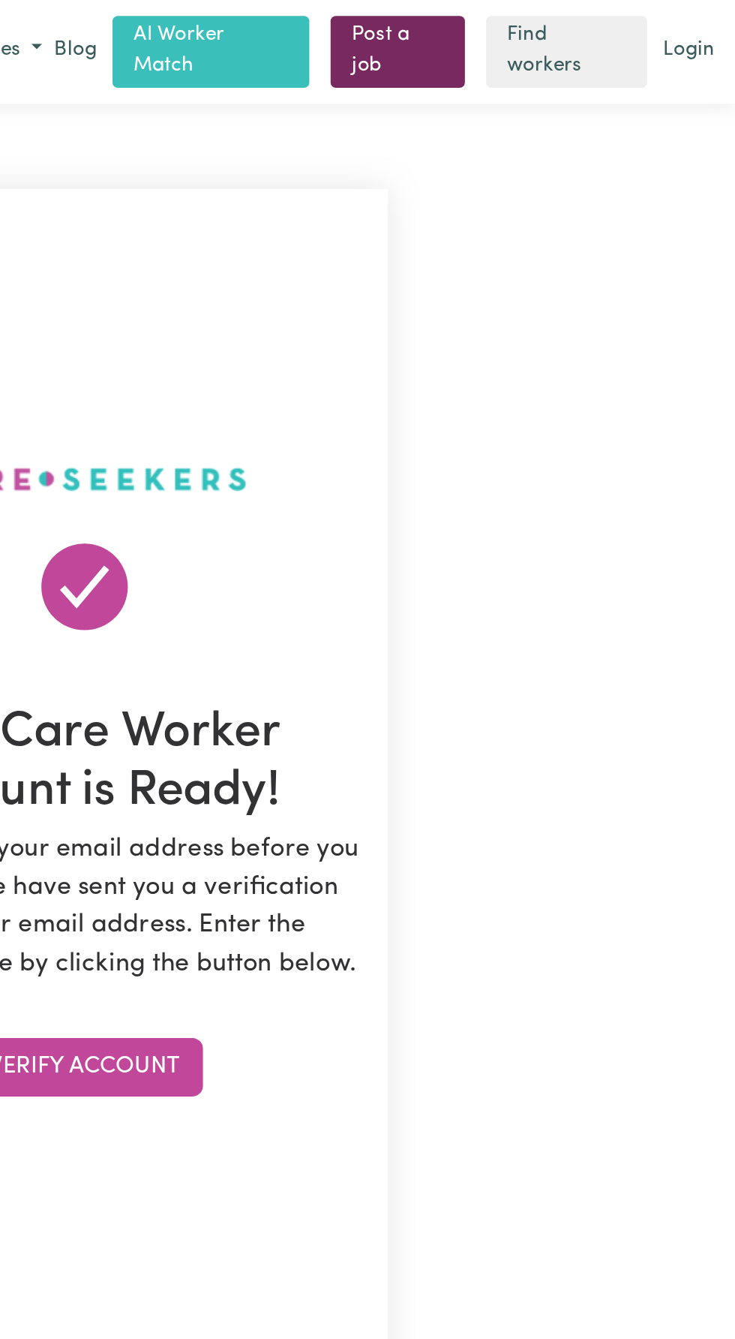
click at [558, 26] on link "Post a job" at bounding box center [544, 29] width 76 height 41
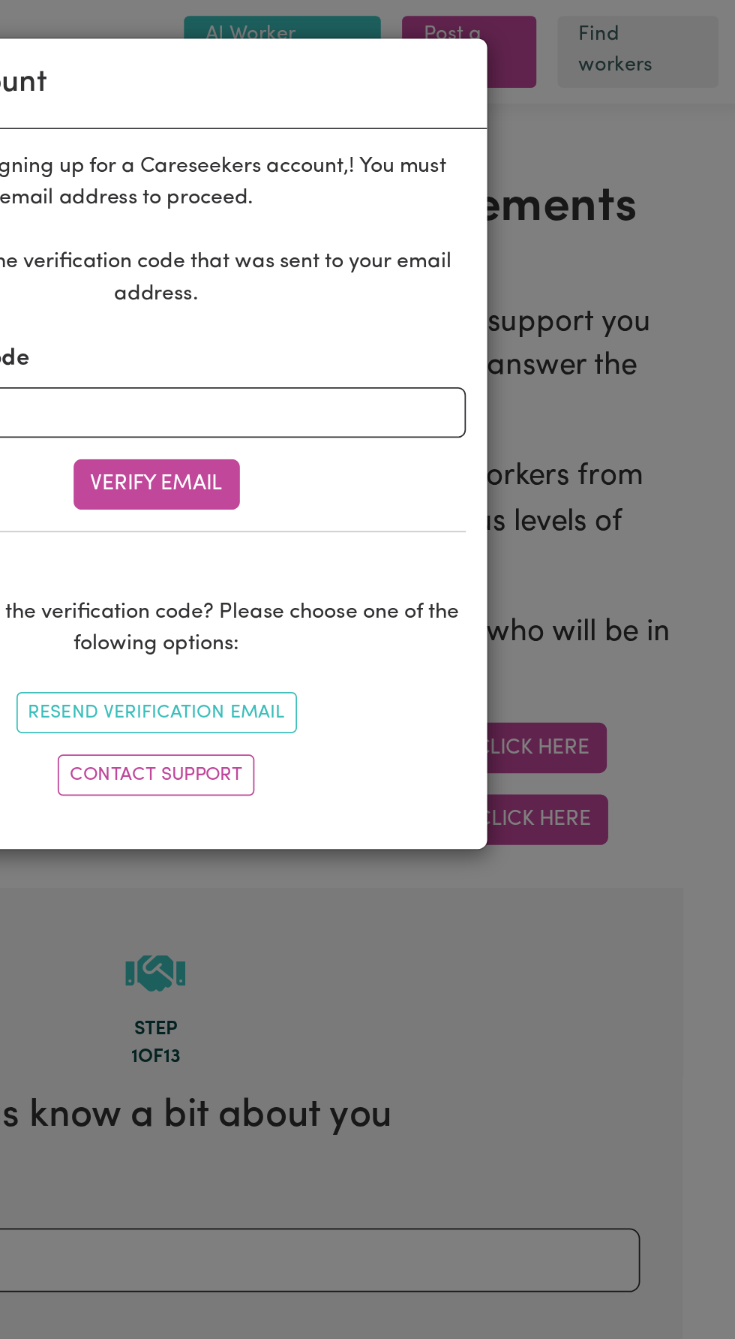
click at [532, 575] on div "Verify Account Thank you for signing up for a Careseekers account, ! You must n…" at bounding box center [367, 669] width 735 height 1339
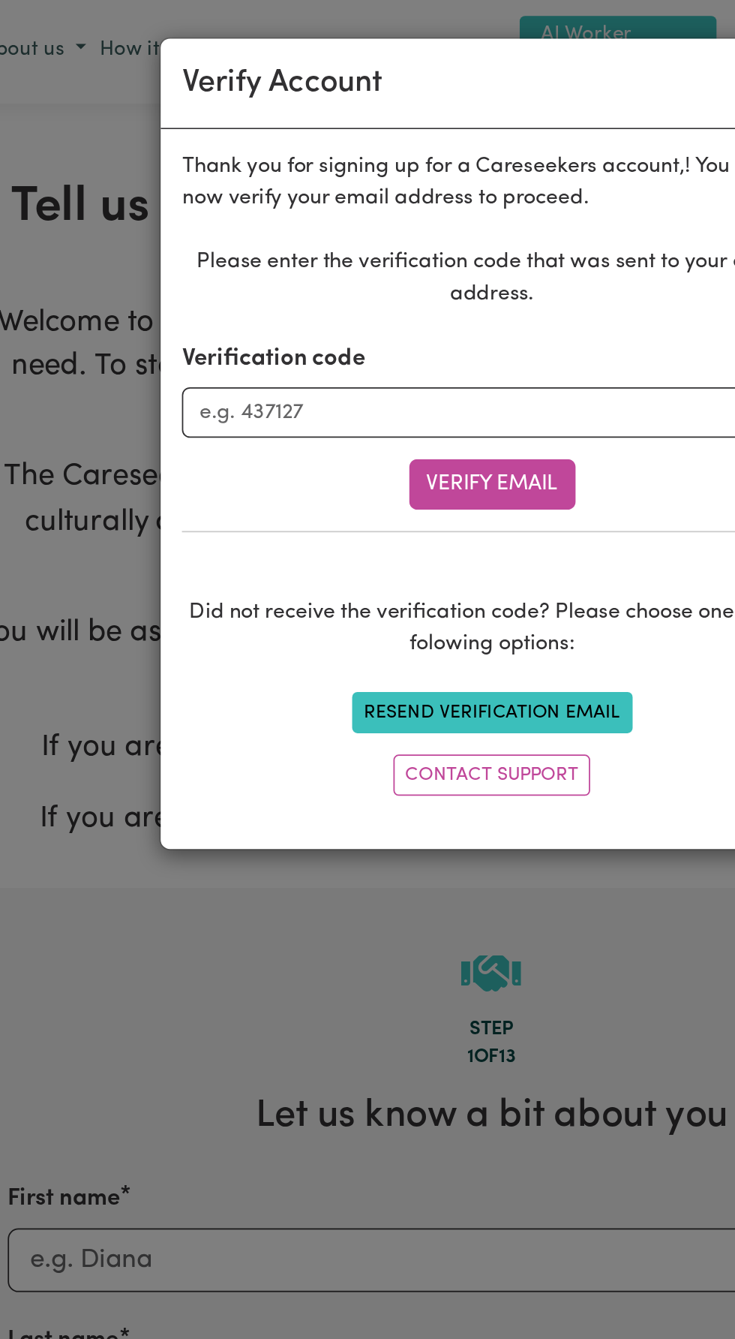
click at [332, 401] on button "Resend Verification Email" at bounding box center [368, 401] width 158 height 23
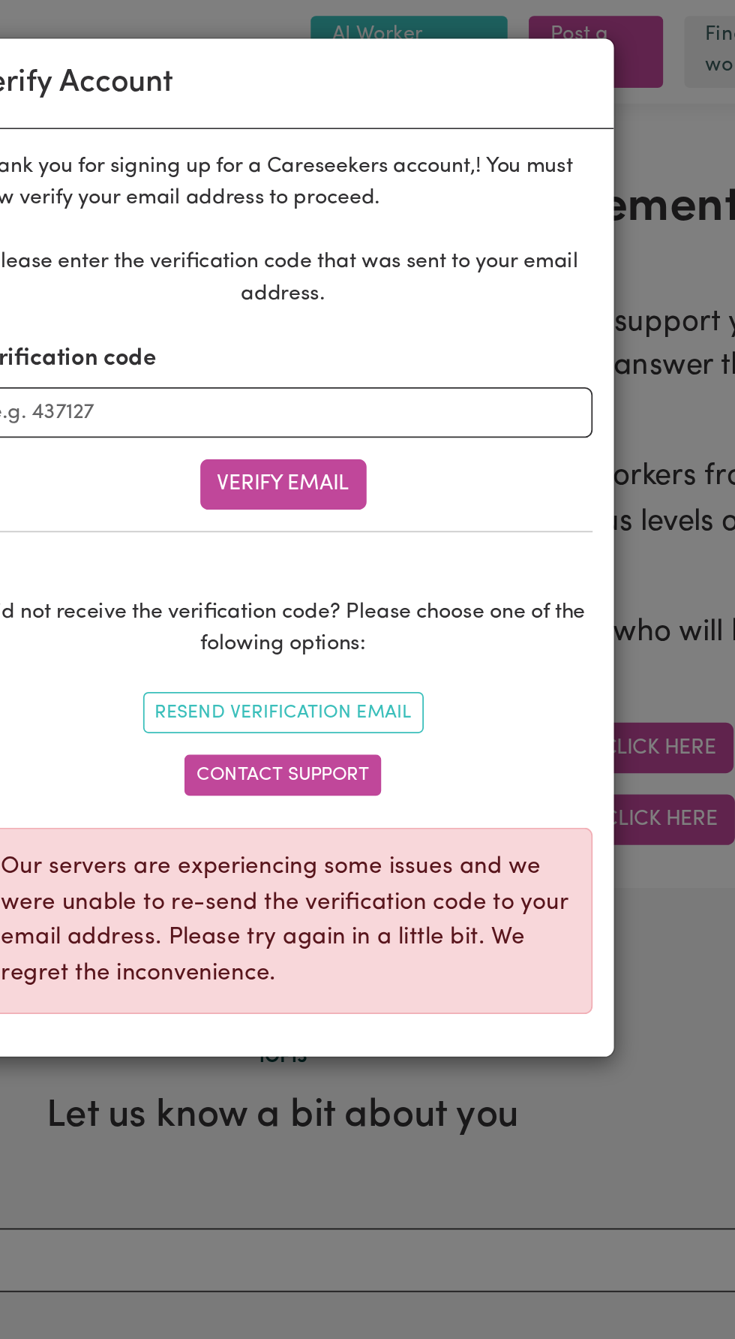
click at [363, 429] on link "Contact Support" at bounding box center [367, 436] width 111 height 23
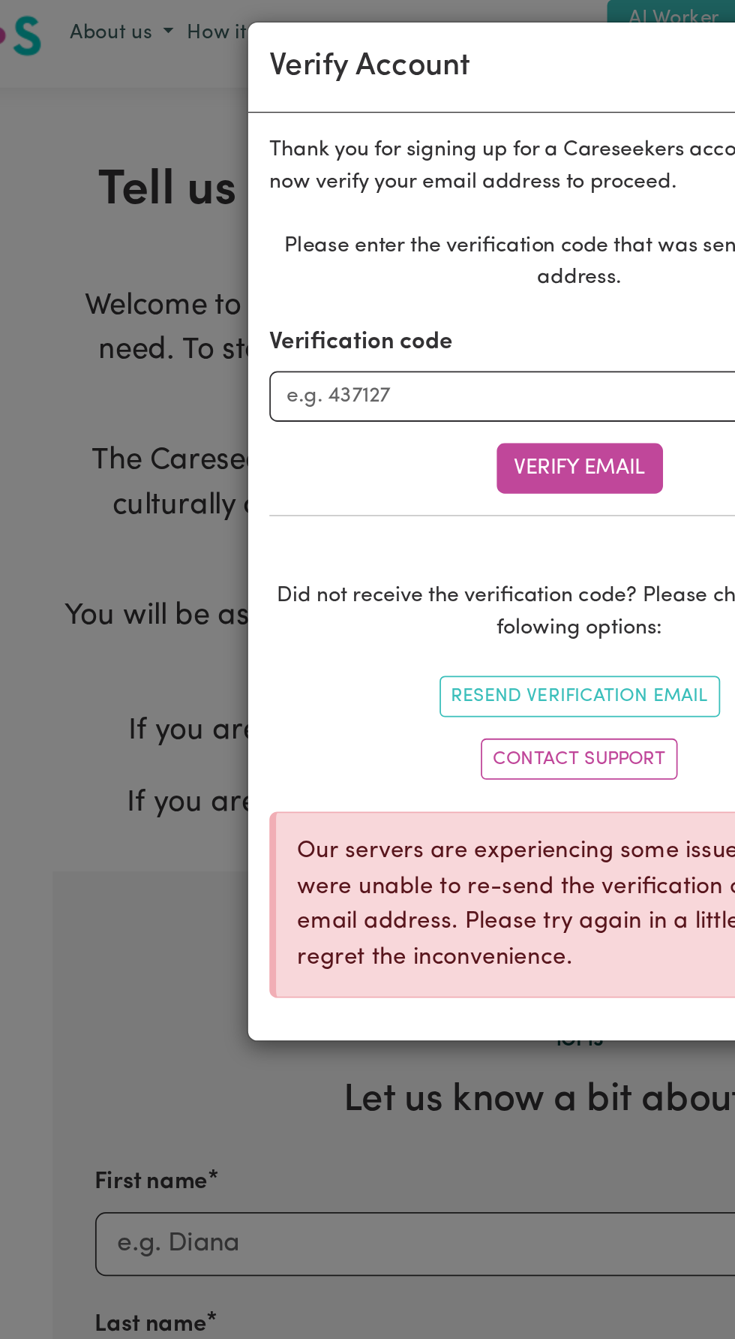
click at [245, 555] on p "Our servers are experiencing some issues and we were unable to re-send the veri…" at bounding box center [369, 519] width 321 height 80
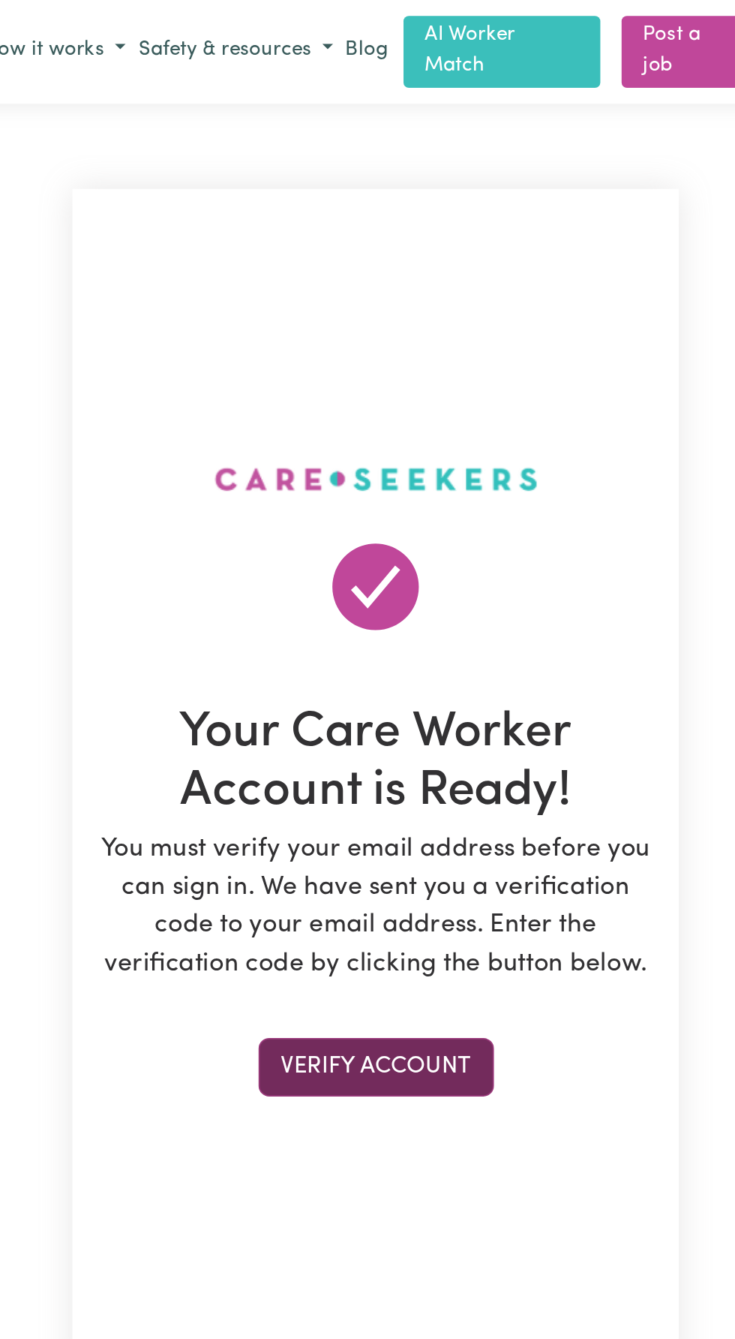
click at [365, 618] on button "Verify Account" at bounding box center [368, 601] width 133 height 33
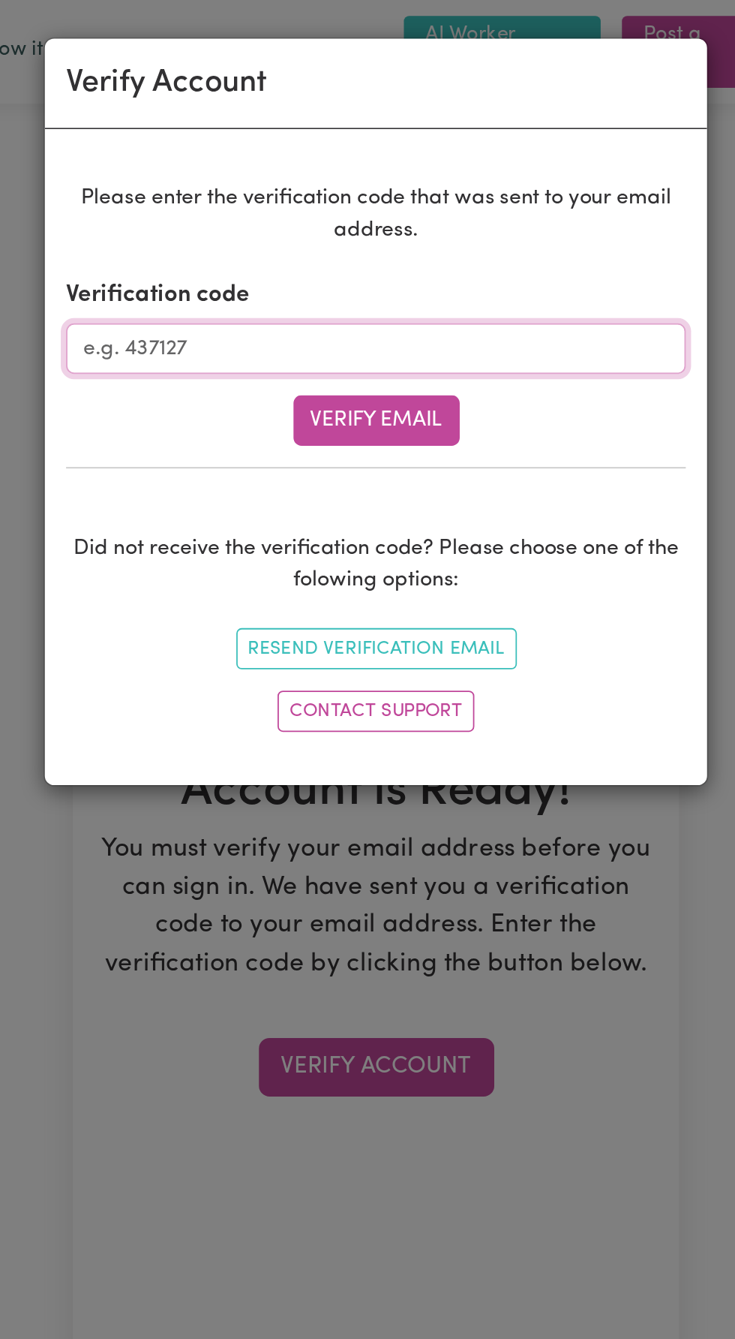
click at [287, 194] on input "Verification code" at bounding box center [368, 196] width 350 height 29
click at [352, 233] on button "Verify Email" at bounding box center [368, 237] width 94 height 29
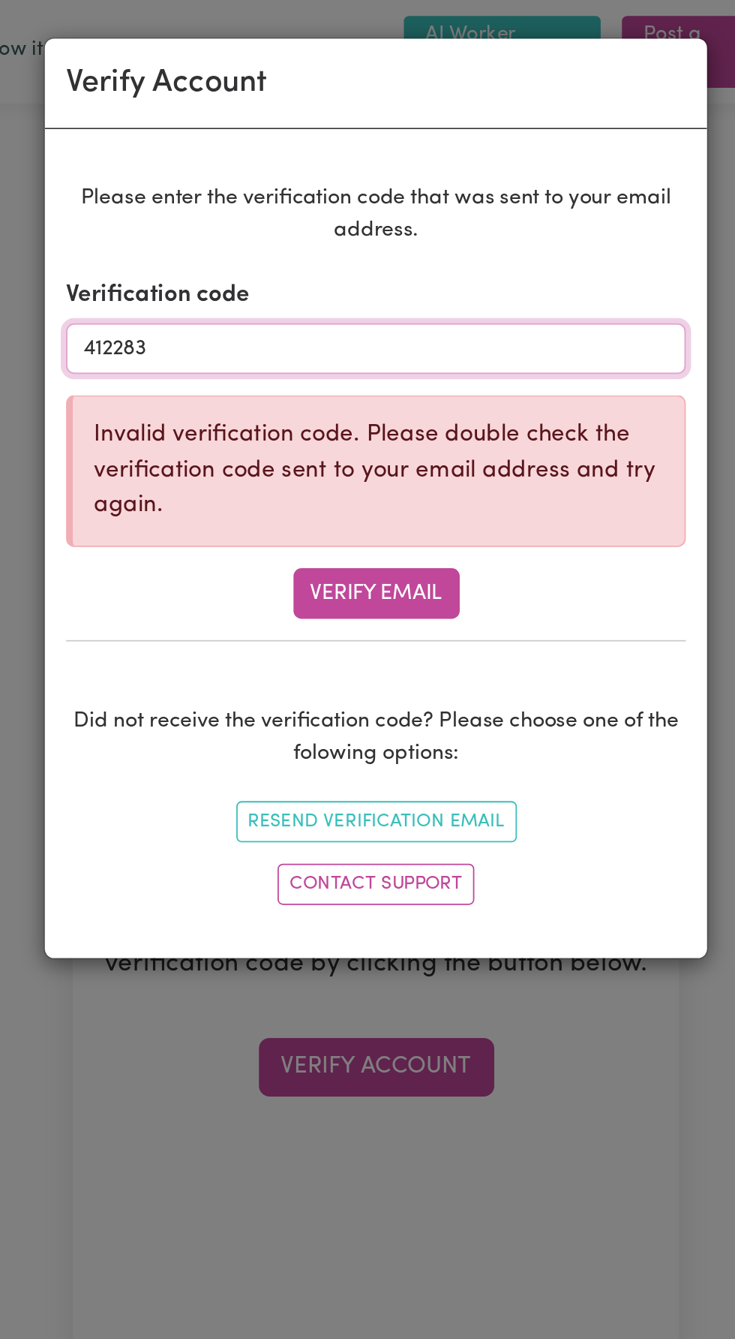
click at [245, 200] on input "412283" at bounding box center [368, 196] width 350 height 29
click at [380, 341] on button "Verify Email" at bounding box center [368, 334] width 94 height 29
click at [291, 203] on input "412283" at bounding box center [368, 196] width 350 height 29
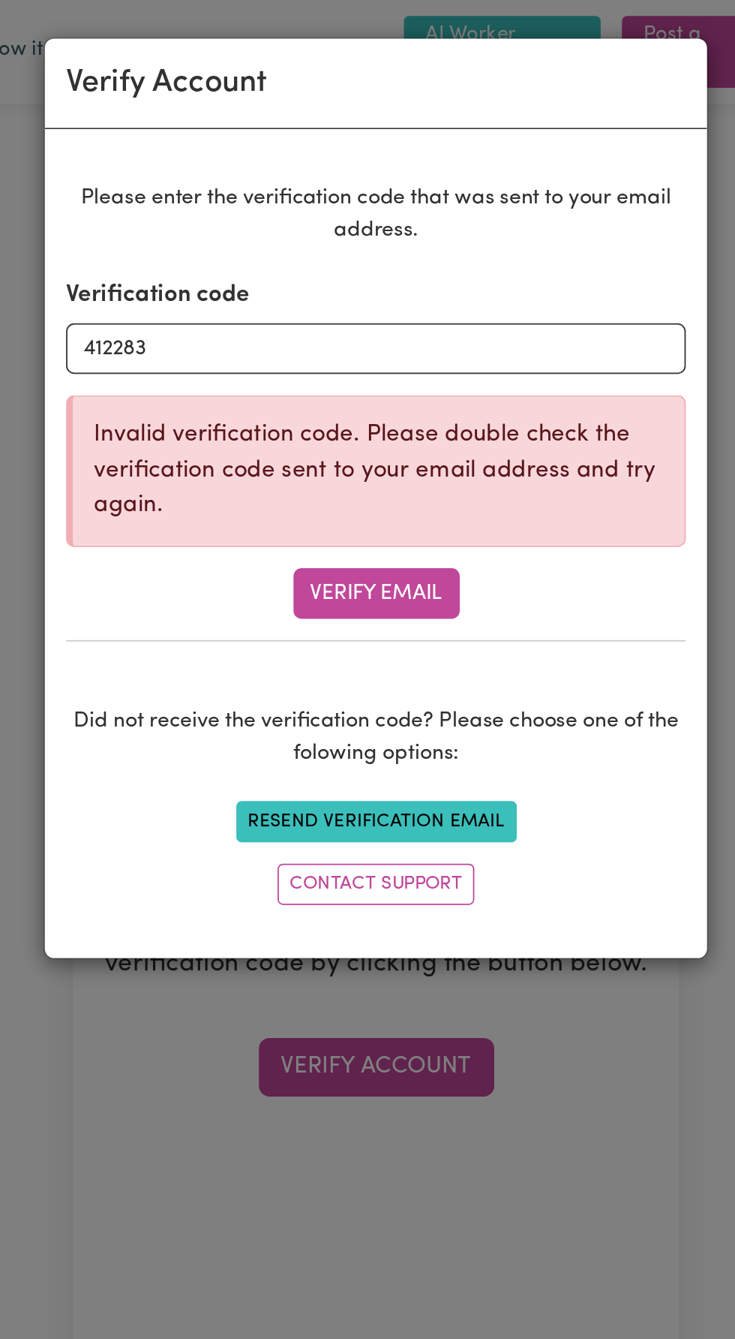
click at [359, 461] on button "Resend Verification Email" at bounding box center [368, 463] width 158 height 23
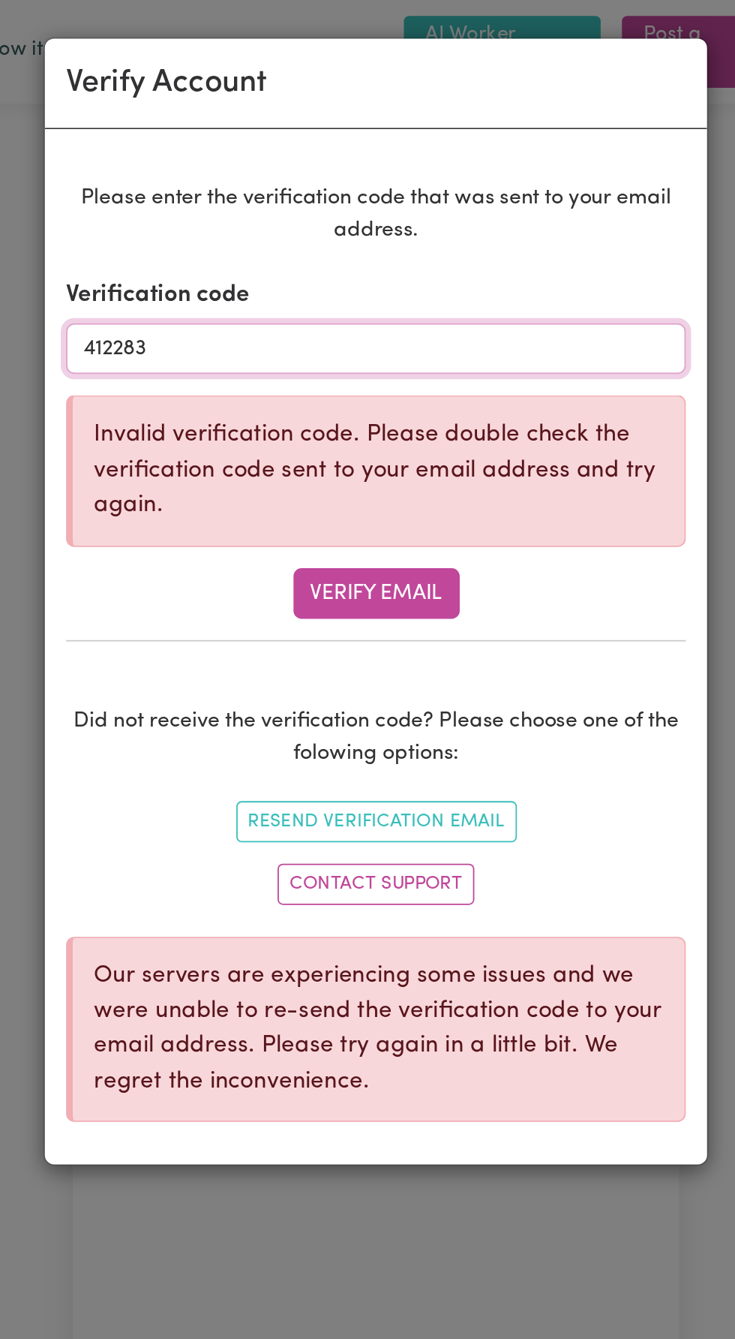
click at [271, 191] on input "412283" at bounding box center [368, 196] width 350 height 29
type input "4"
click at [271, 197] on input "Verification code" at bounding box center [368, 196] width 350 height 29
type input "412283"
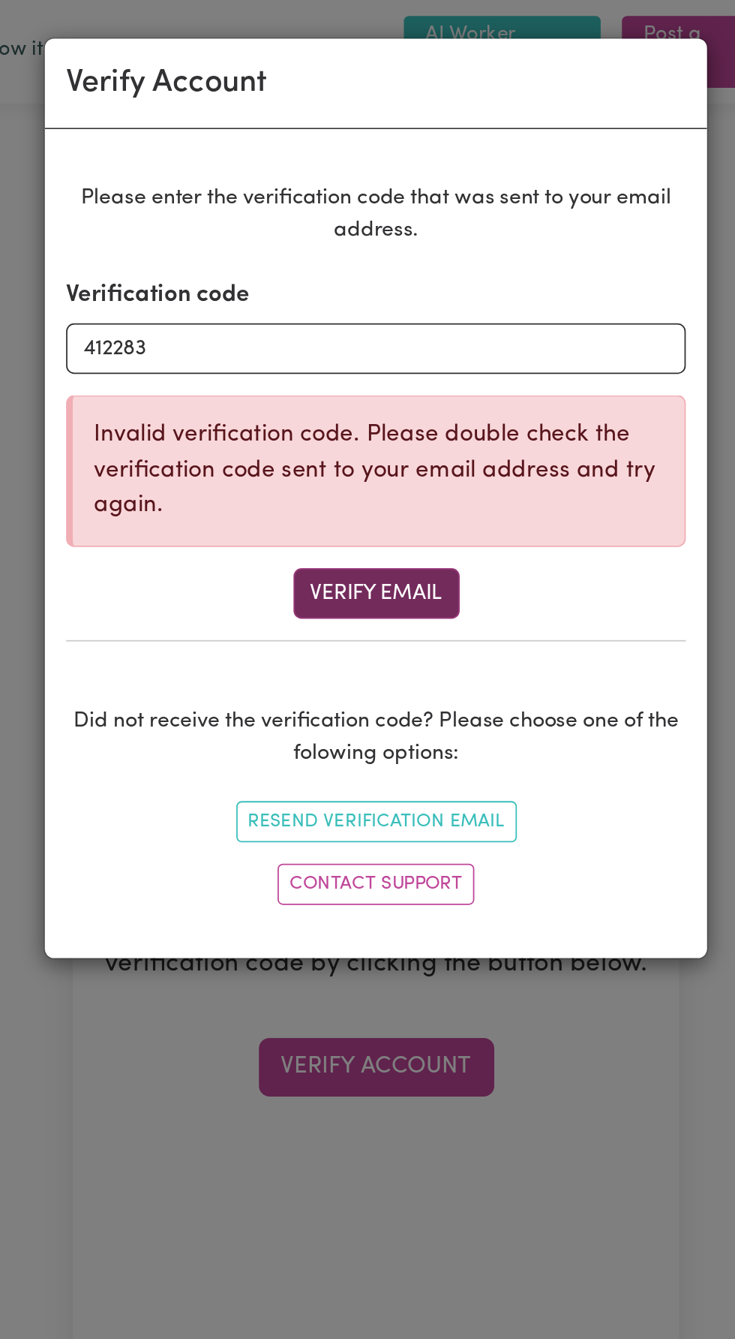
click at [370, 335] on button "Verify Email" at bounding box center [368, 334] width 94 height 29
click at [247, 200] on input "412283" at bounding box center [368, 196] width 350 height 29
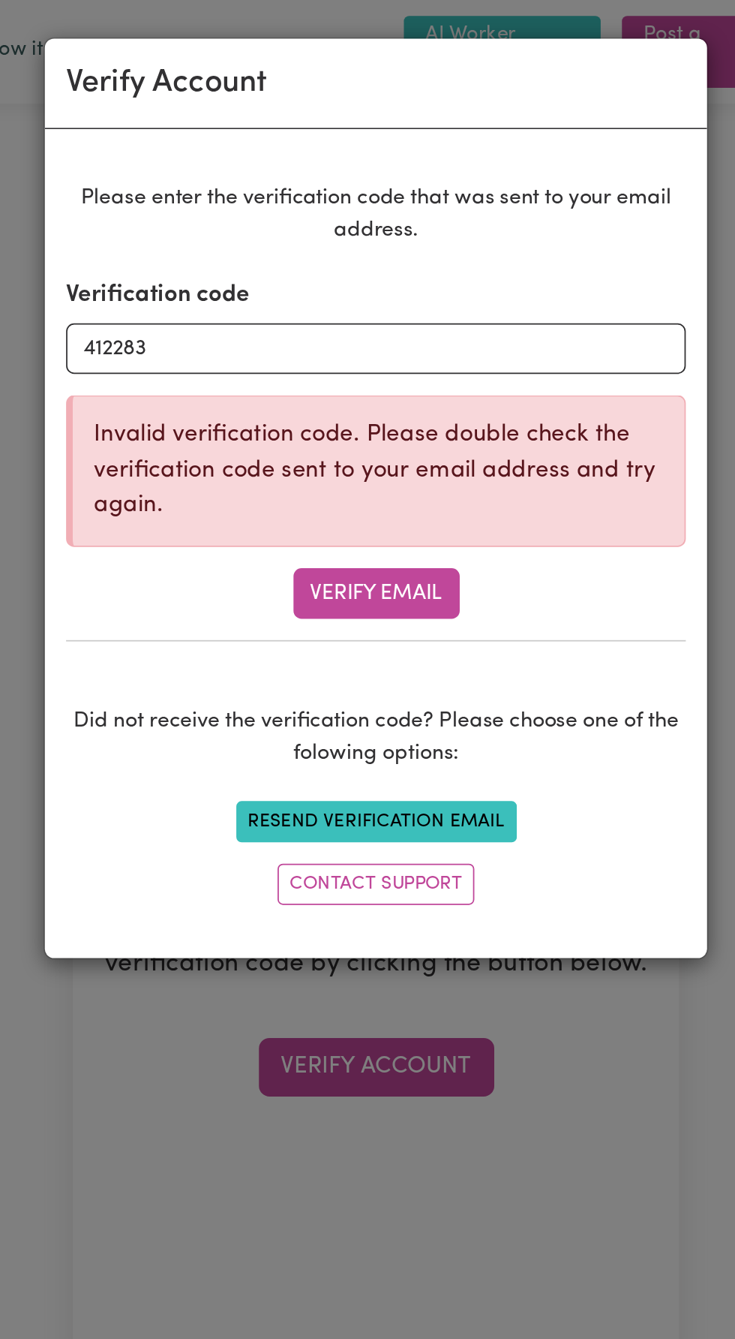
click at [323, 462] on button "Resend Verification Email" at bounding box center [368, 463] width 158 height 23
